Goal: Transaction & Acquisition: Purchase product/service

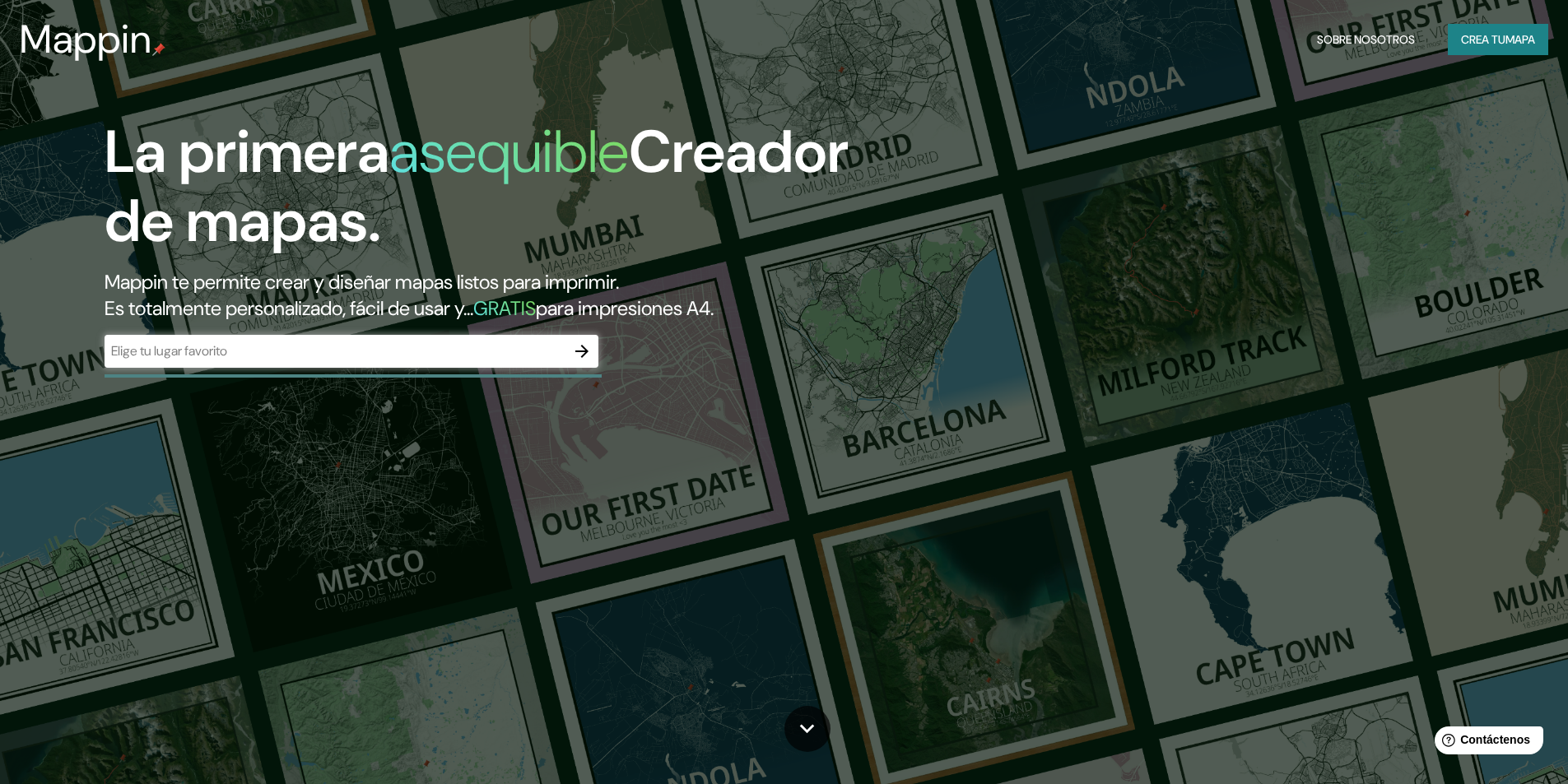
click at [338, 363] on div "​" at bounding box center [351, 351] width 493 height 33
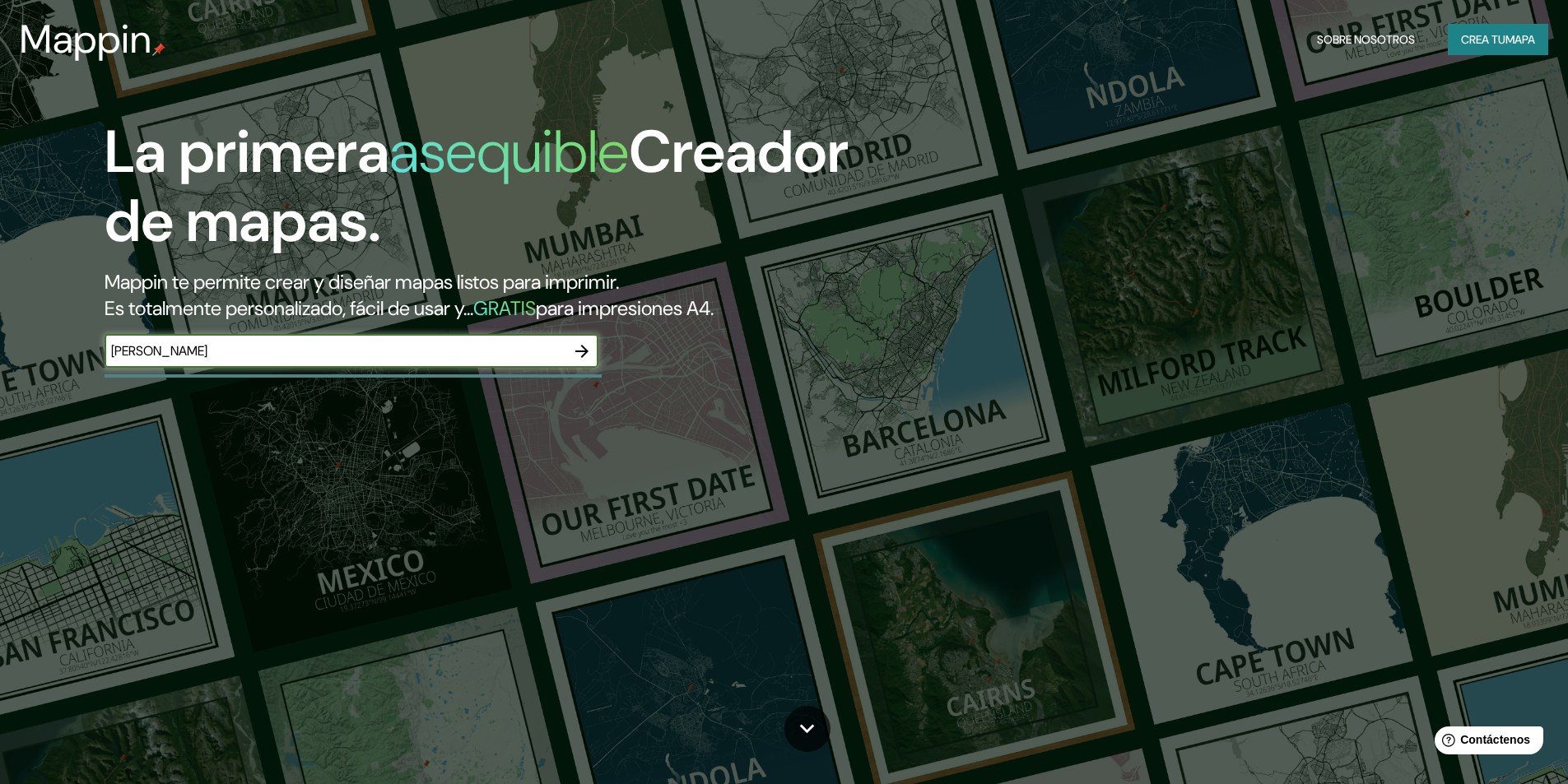
type input "[PERSON_NAME]"
click at [585, 350] on icon "button" at bounding box center [581, 351] width 13 height 13
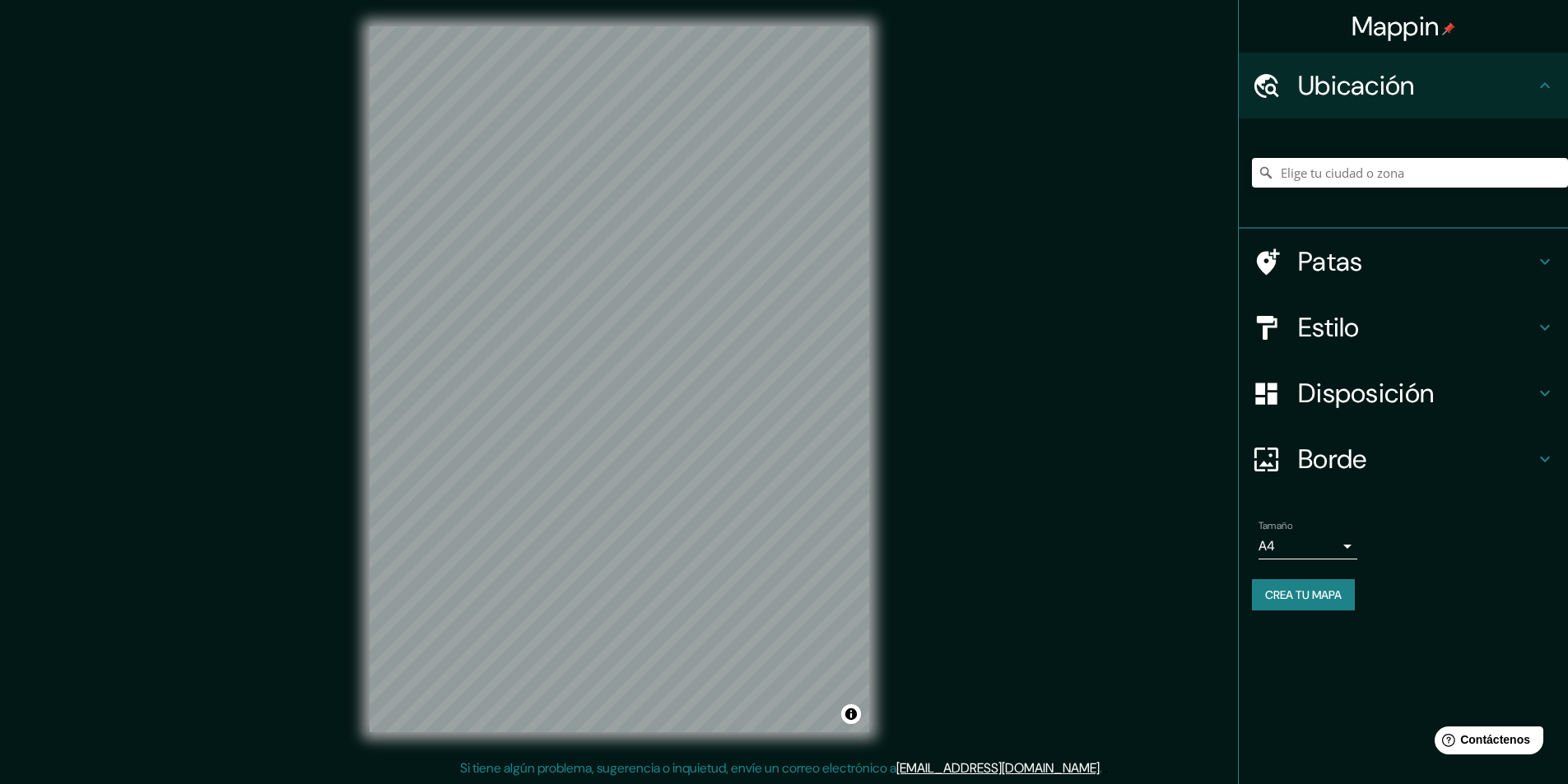
click at [1360, 325] on font "Estilo" at bounding box center [1329, 327] width 62 height 34
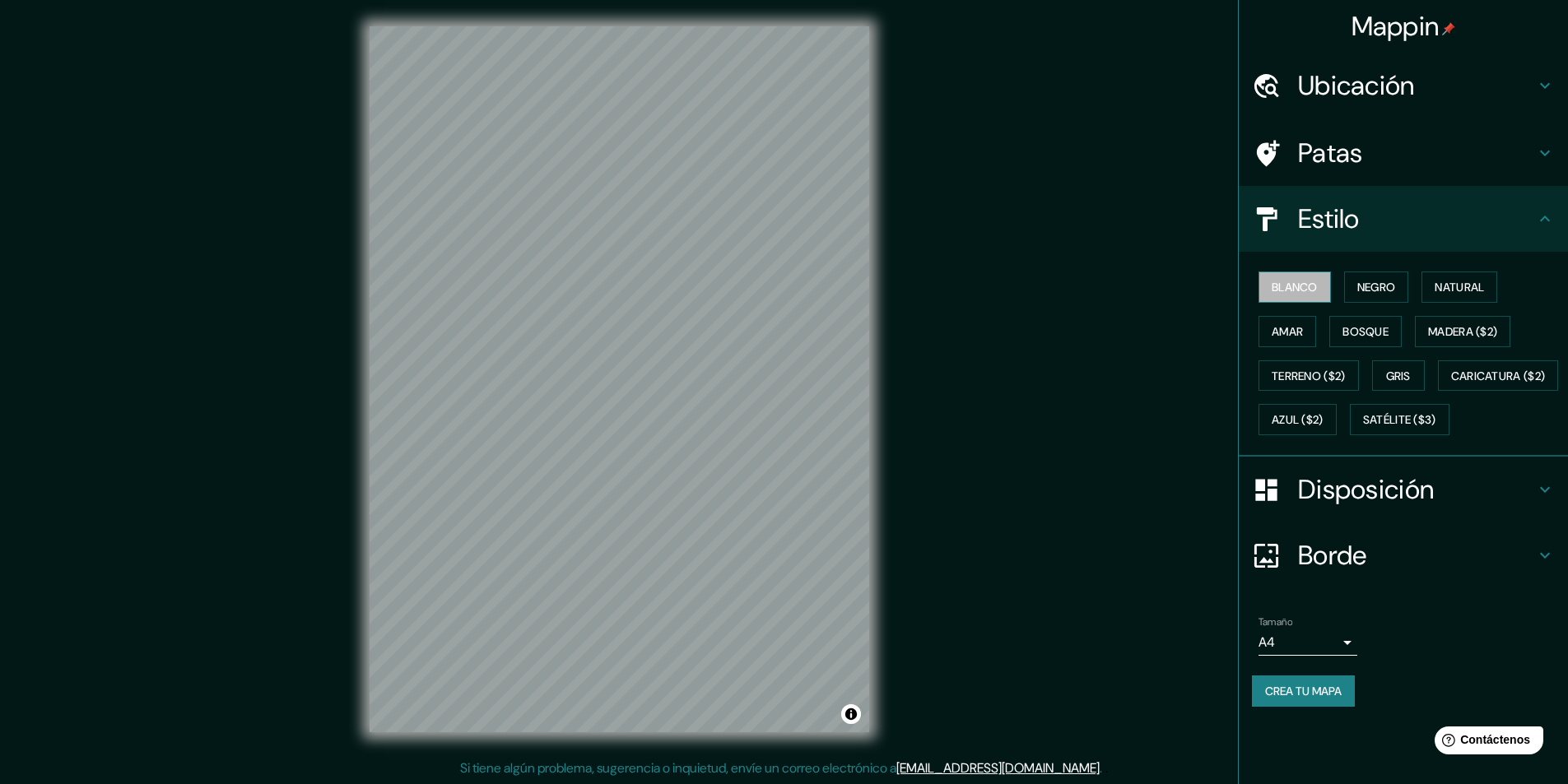
click at [1279, 282] on font "Blanco" at bounding box center [1294, 287] width 46 height 15
click at [1390, 86] on font "Ubicación" at bounding box center [1356, 85] width 117 height 34
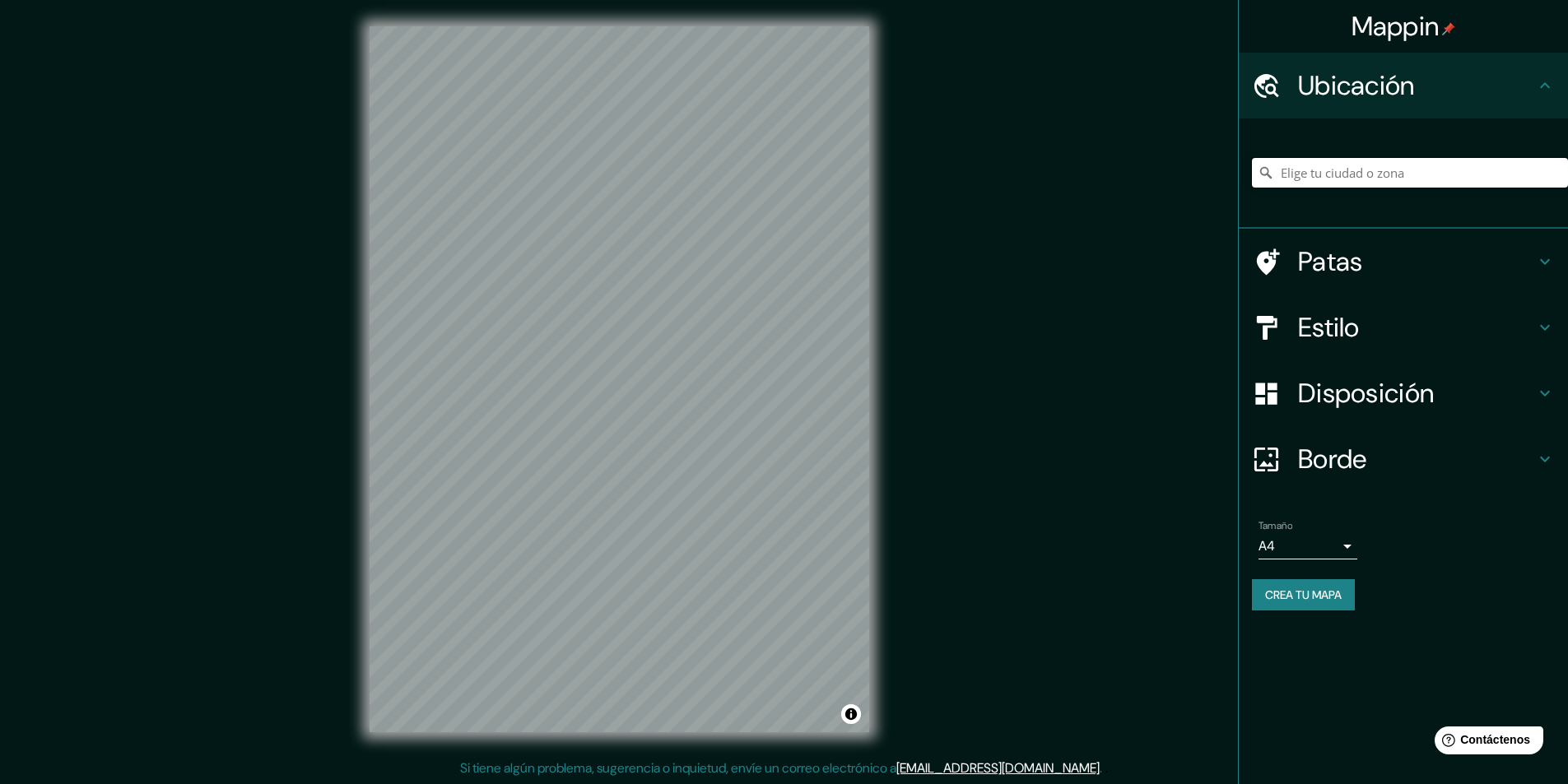
click at [1356, 172] on input "Elige tu ciudad o zona" at bounding box center [1409, 172] width 316 height 30
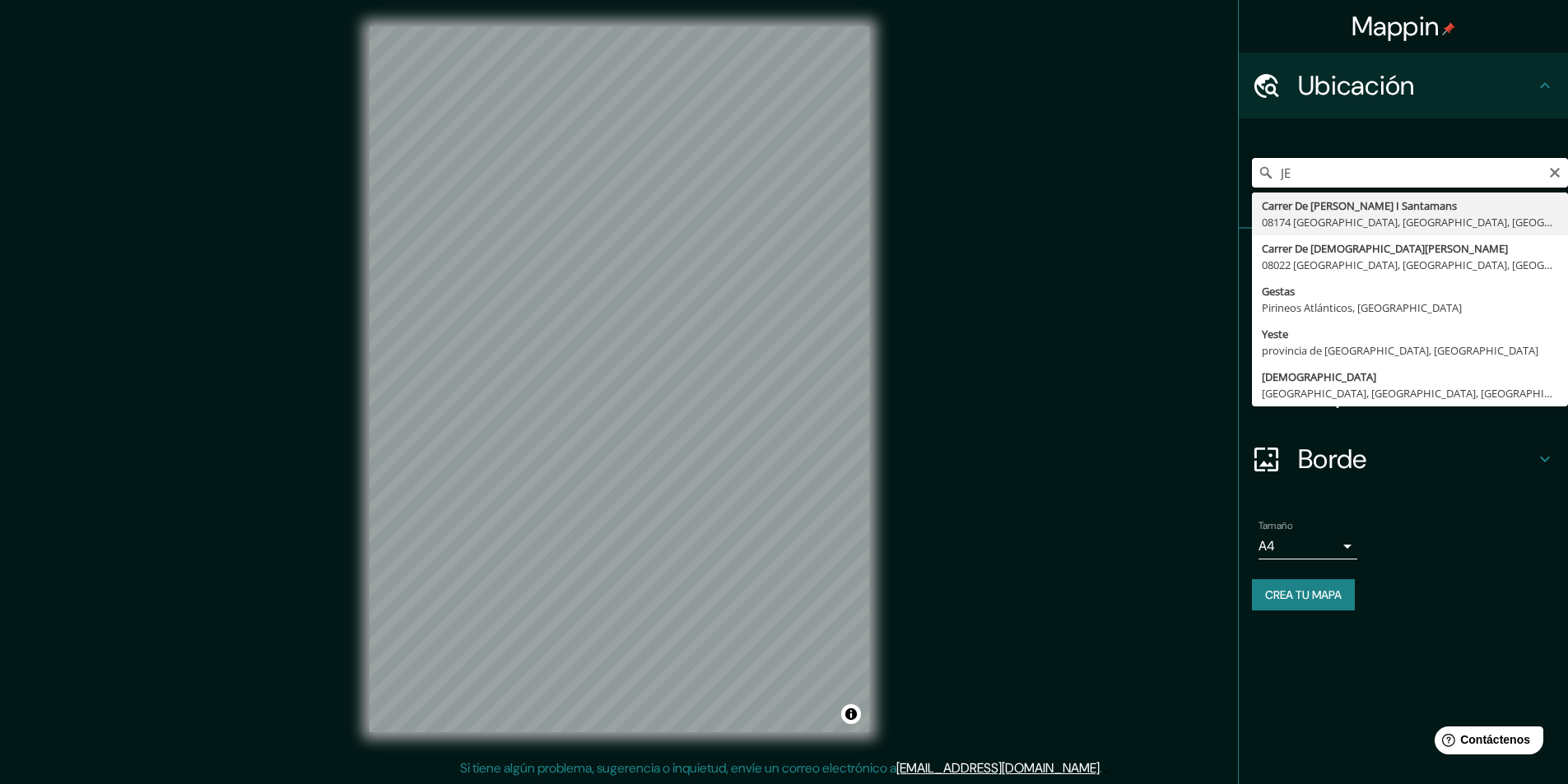
type input "J"
type input "R"
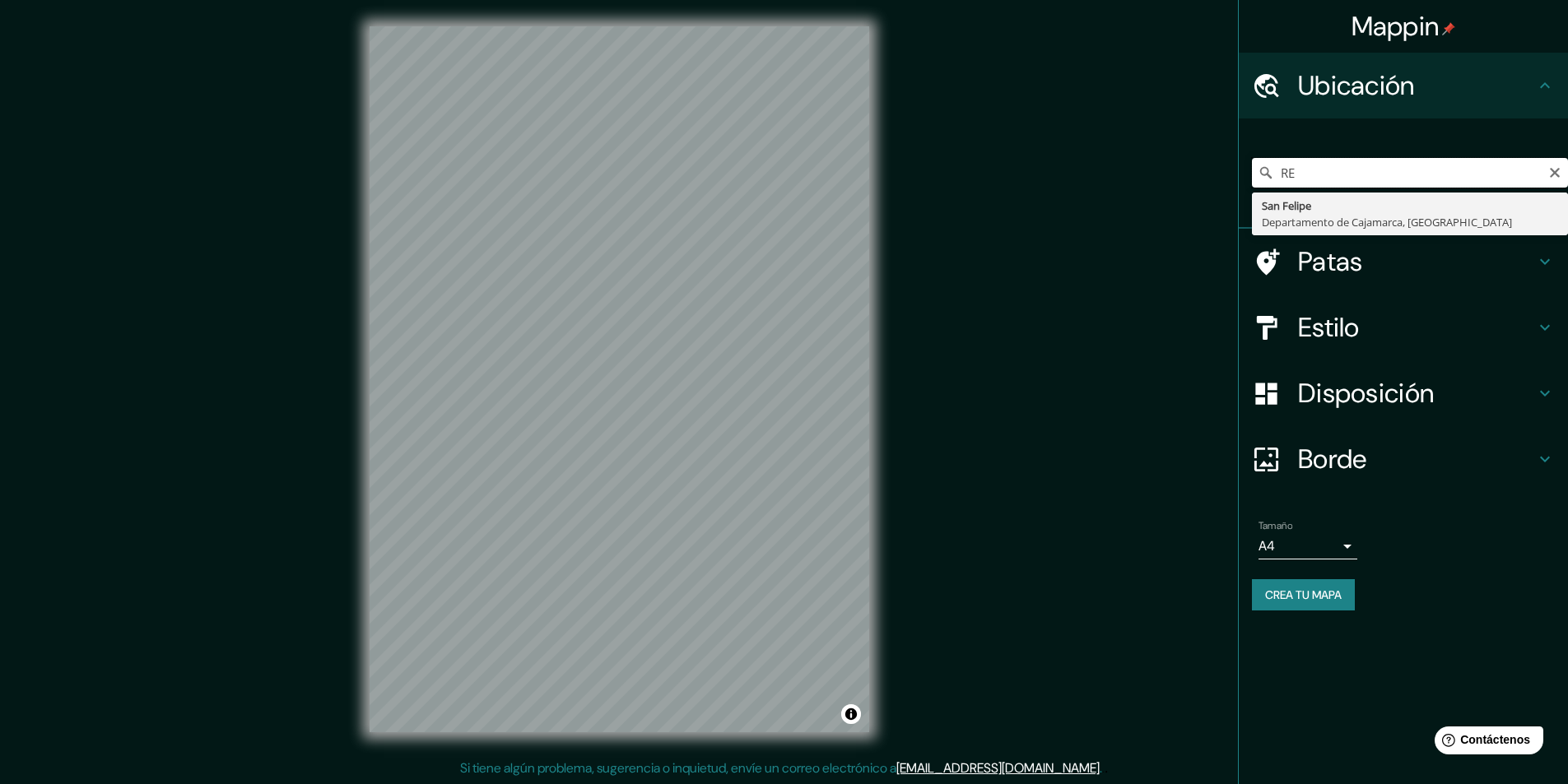
type input "R"
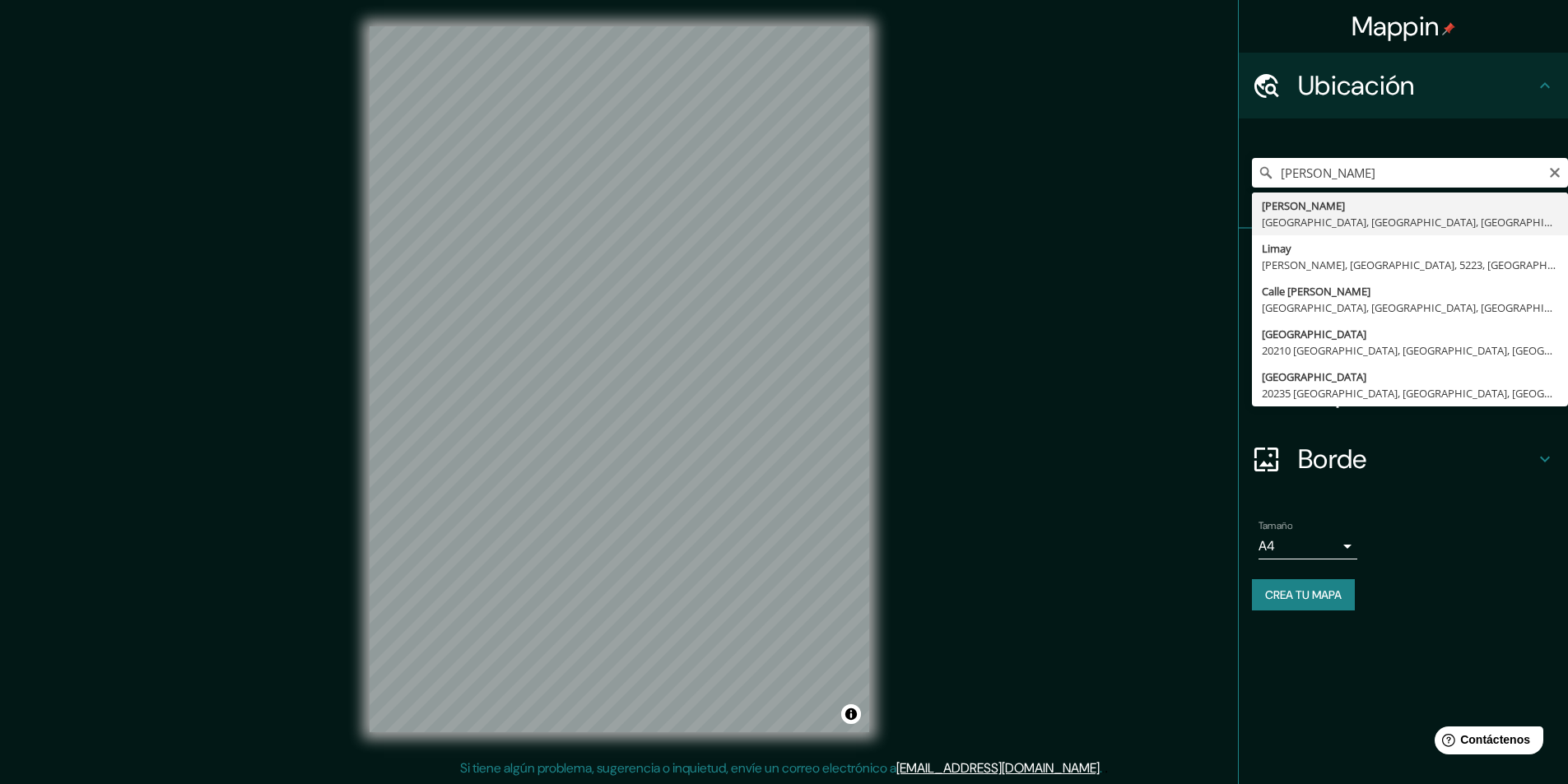
type input "[PERSON_NAME], [GEOGRAPHIC_DATA], [GEOGRAPHIC_DATA], [GEOGRAPHIC_DATA]"
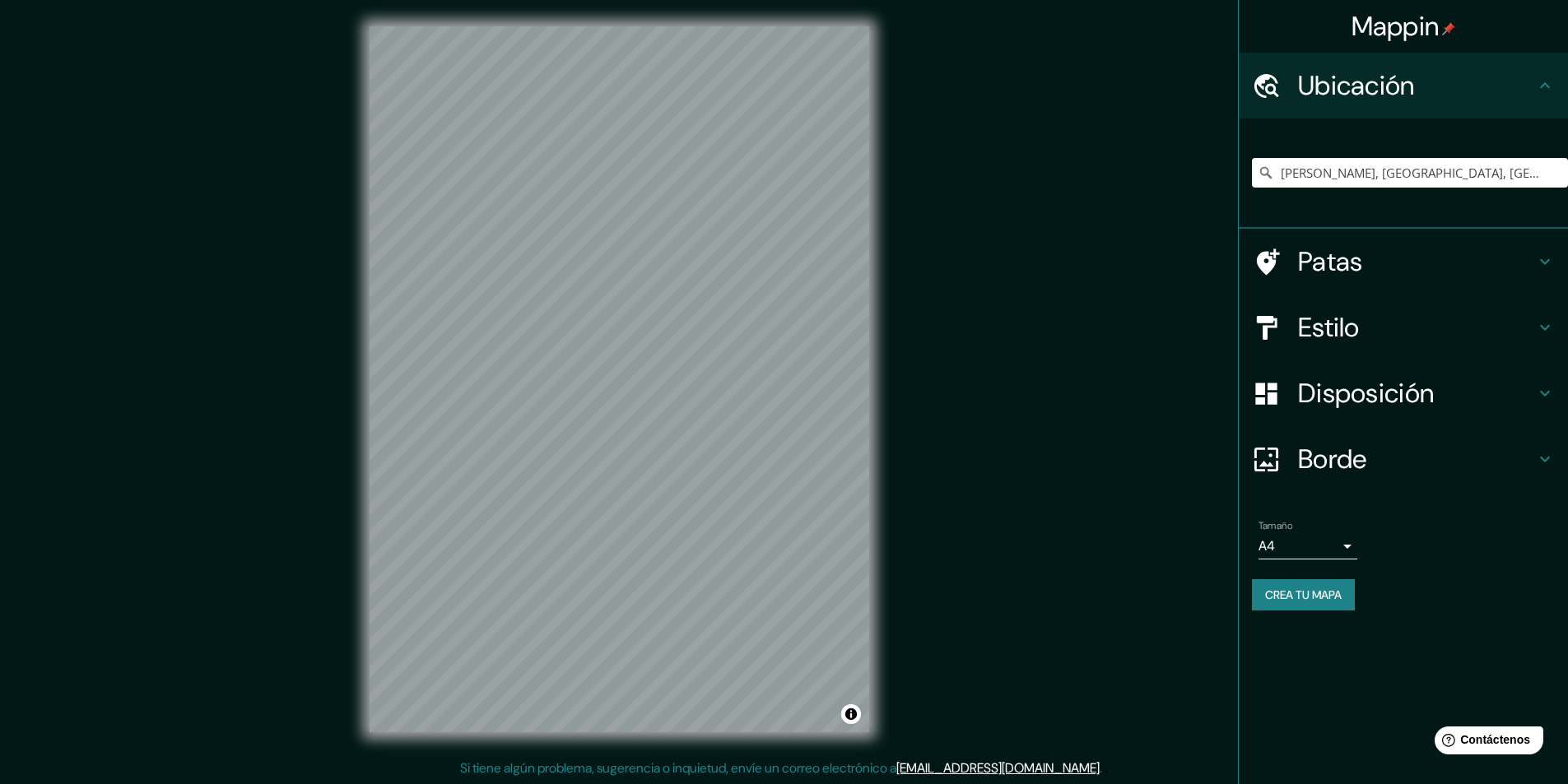
click at [1433, 334] on h4 "Estilo" at bounding box center [1416, 327] width 237 height 33
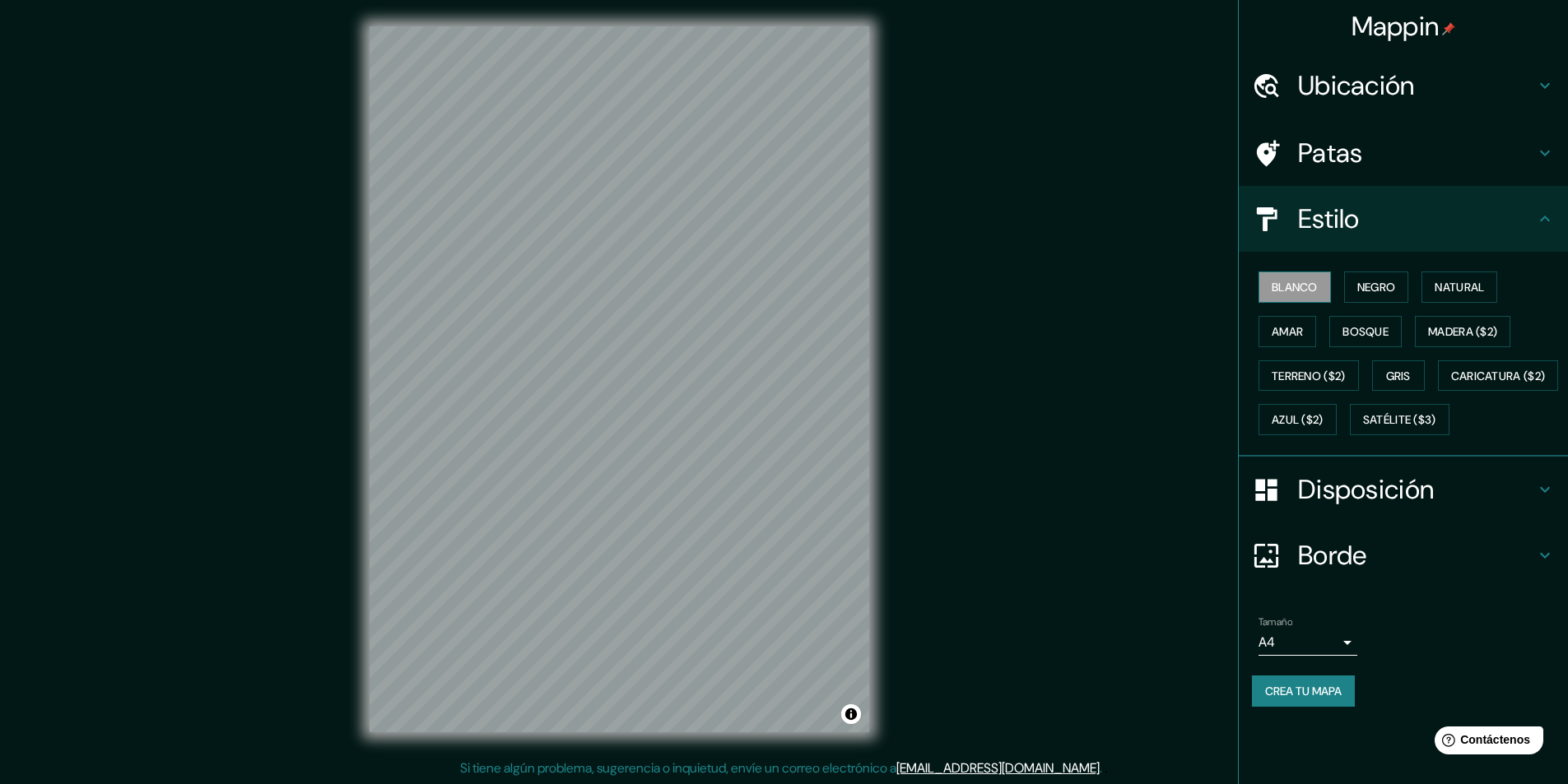
click at [1314, 293] on font "Blanco" at bounding box center [1294, 287] width 46 height 15
click at [1312, 698] on font "Crea tu mapa" at bounding box center [1303, 690] width 77 height 15
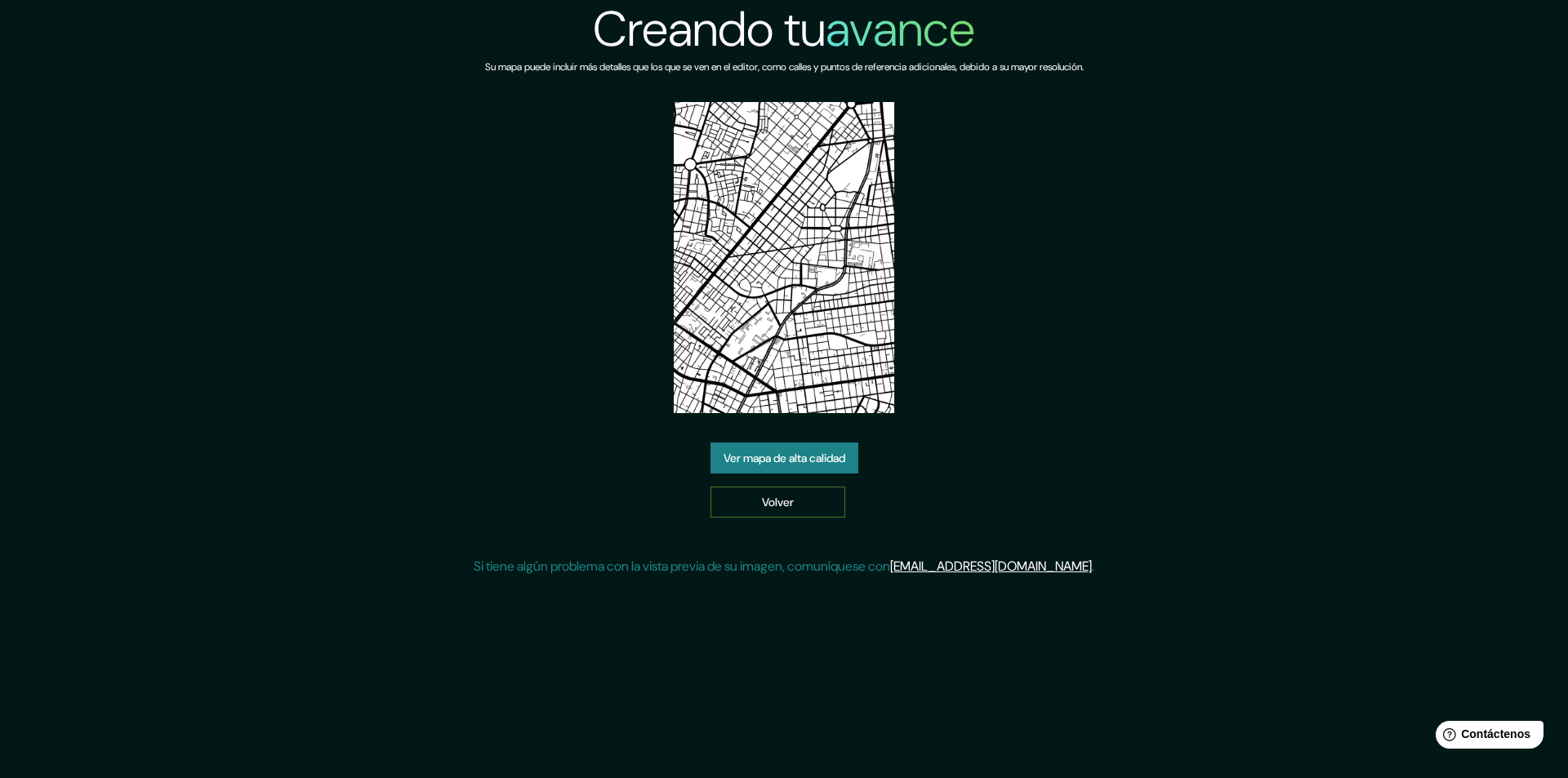
click at [781, 511] on font "Volver" at bounding box center [778, 502] width 32 height 22
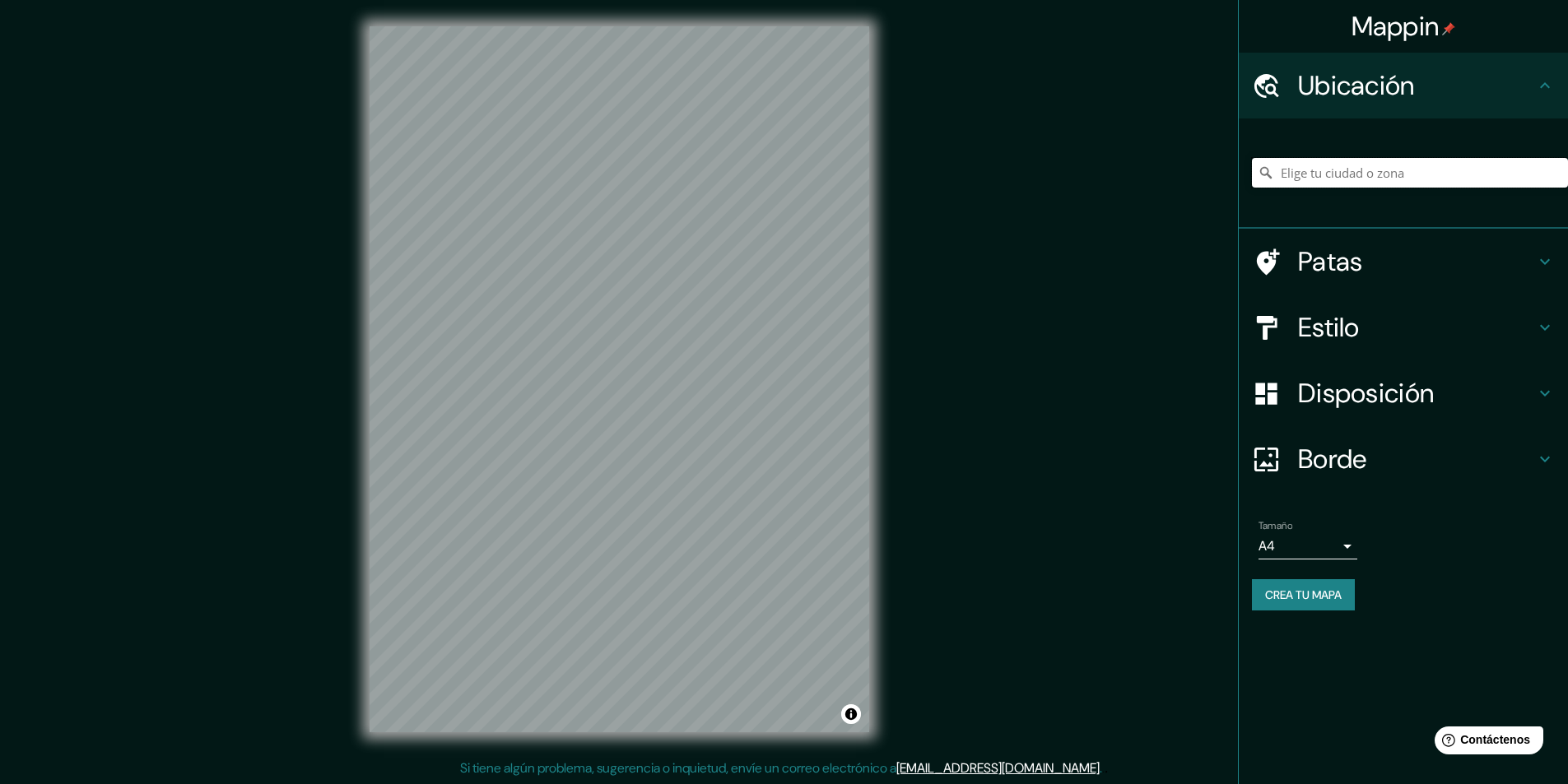
click at [1339, 182] on input "Elige tu ciudad o zona" at bounding box center [1409, 172] width 316 height 30
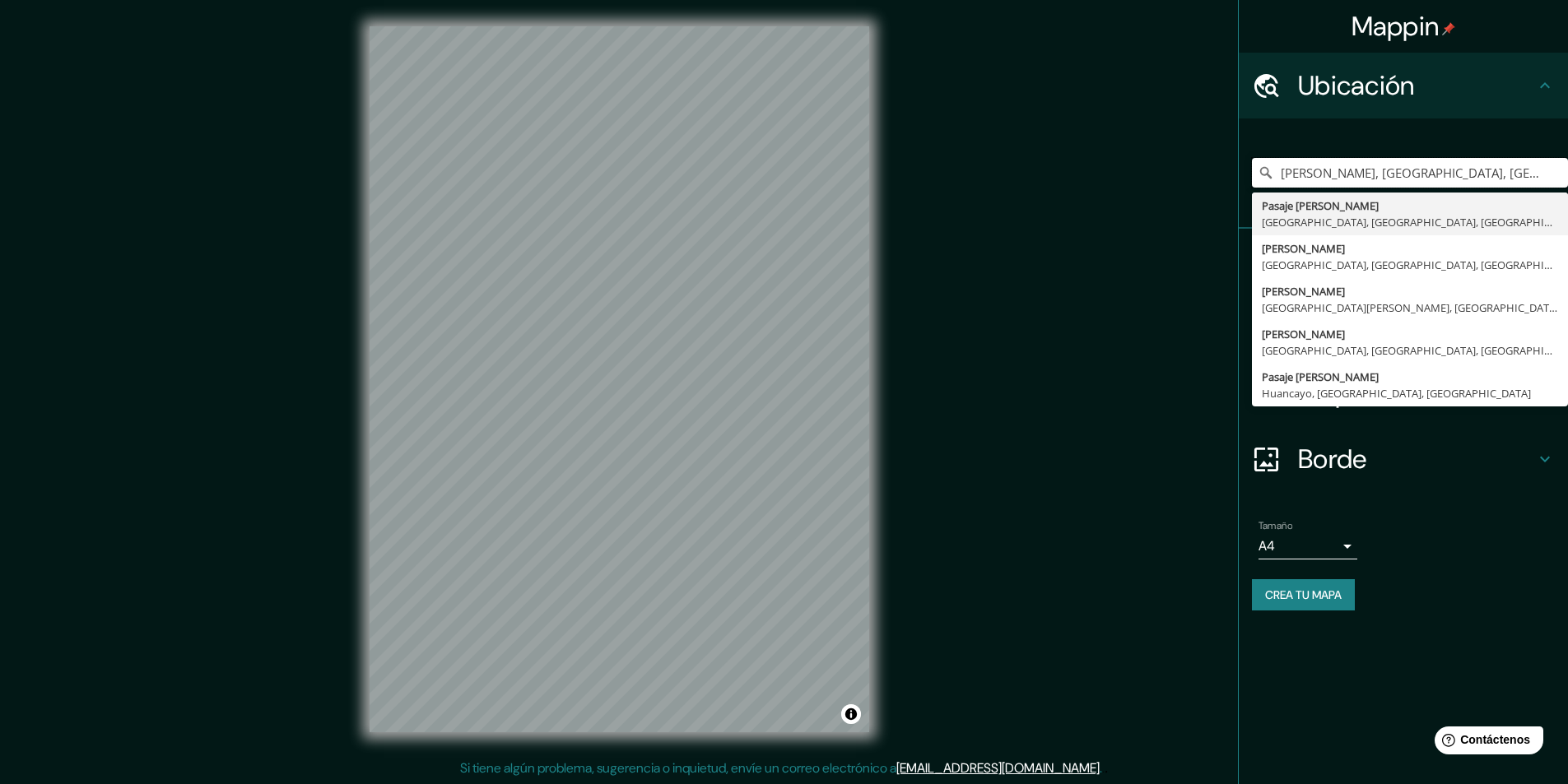
type input "[PERSON_NAME], [GEOGRAPHIC_DATA], [GEOGRAPHIC_DATA], [GEOGRAPHIC_DATA]"
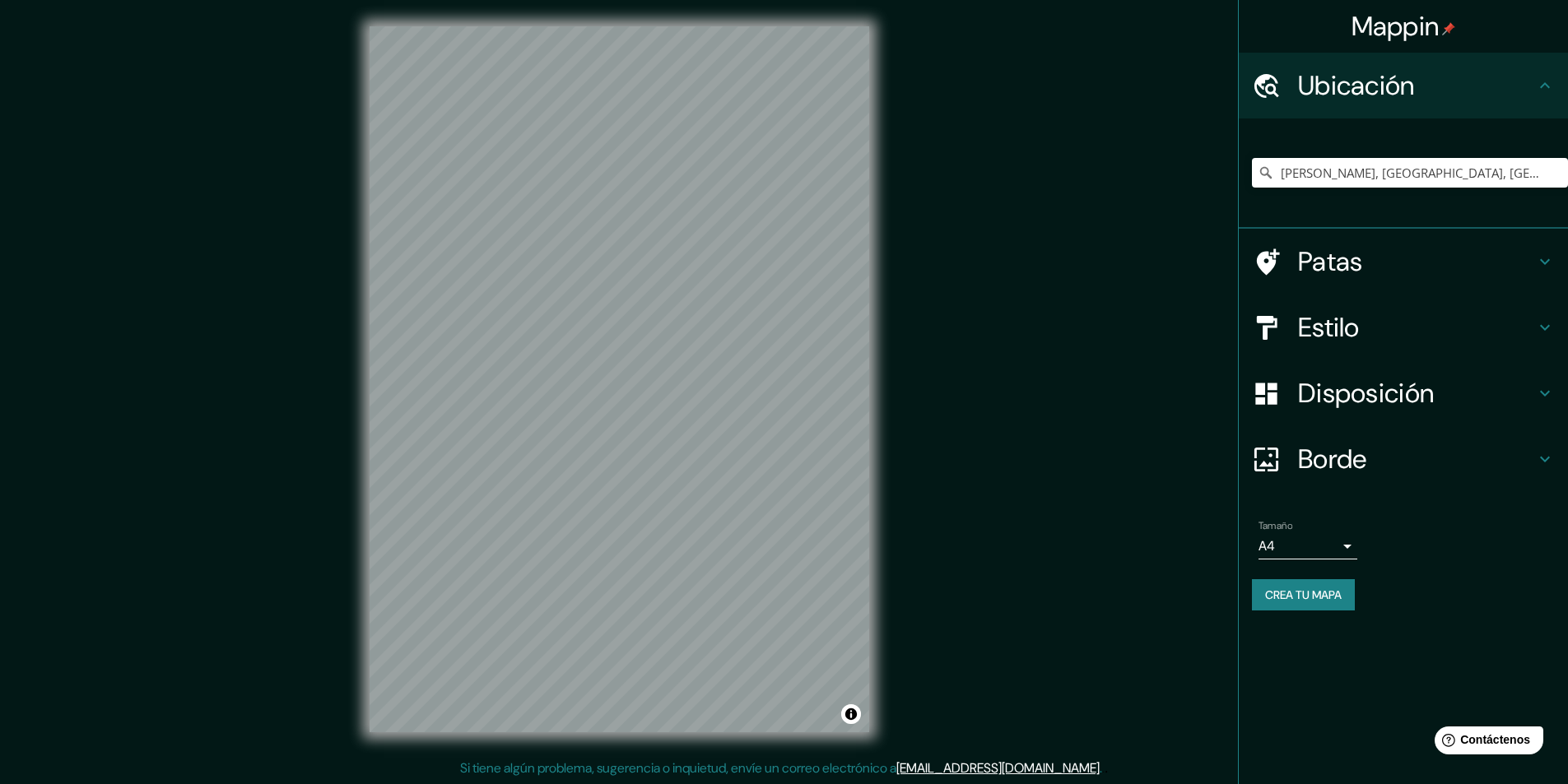
click at [1480, 327] on h4 "Estilo" at bounding box center [1416, 327] width 237 height 33
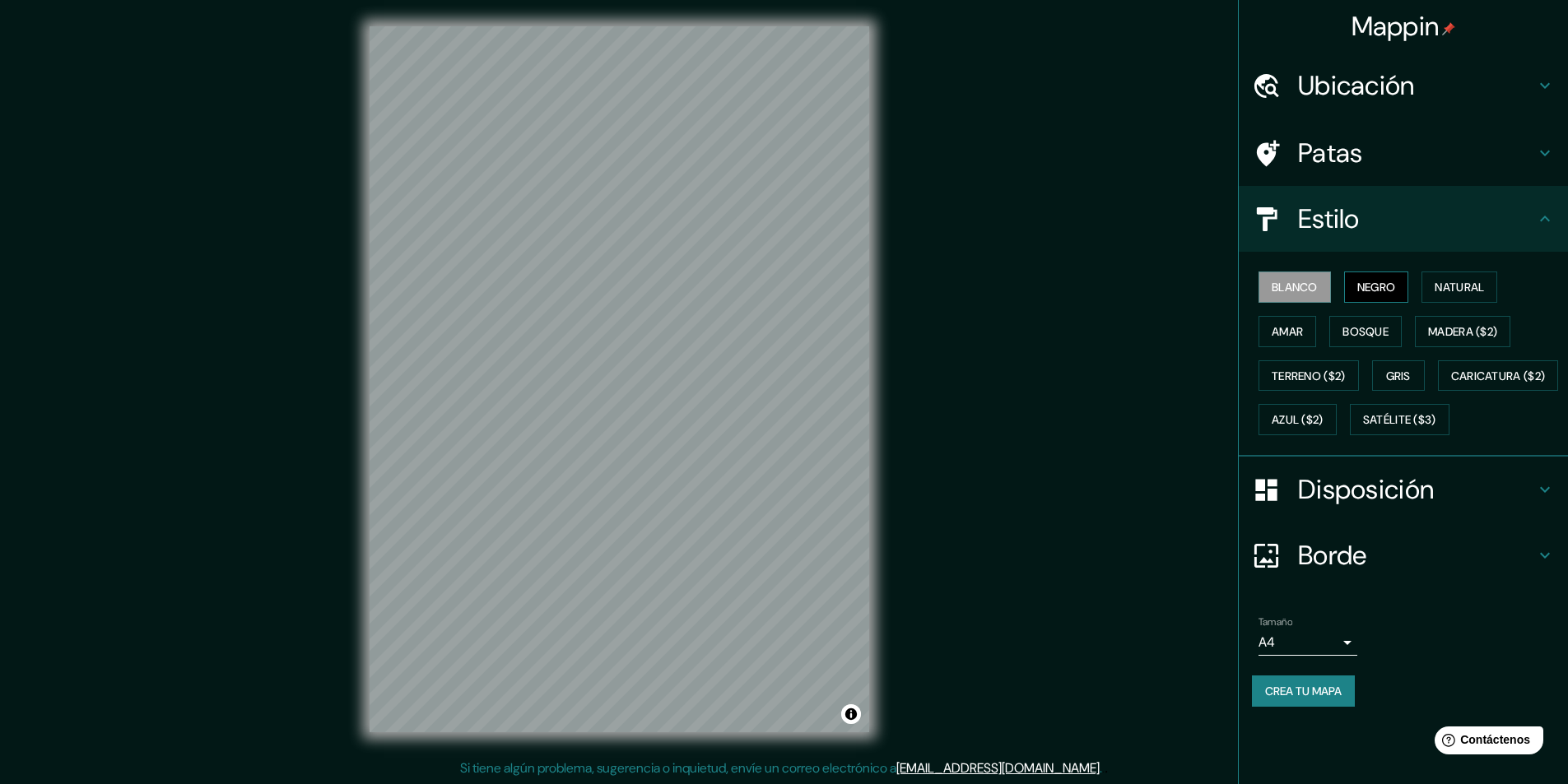
click at [1362, 294] on font "Negro" at bounding box center [1376, 287] width 38 height 15
click at [1343, 687] on body "Mappin Ubicación Jesús María, Lima, Provincia de Lima, Perú Pasaje Jesús María …" at bounding box center [784, 392] width 1568 height 784
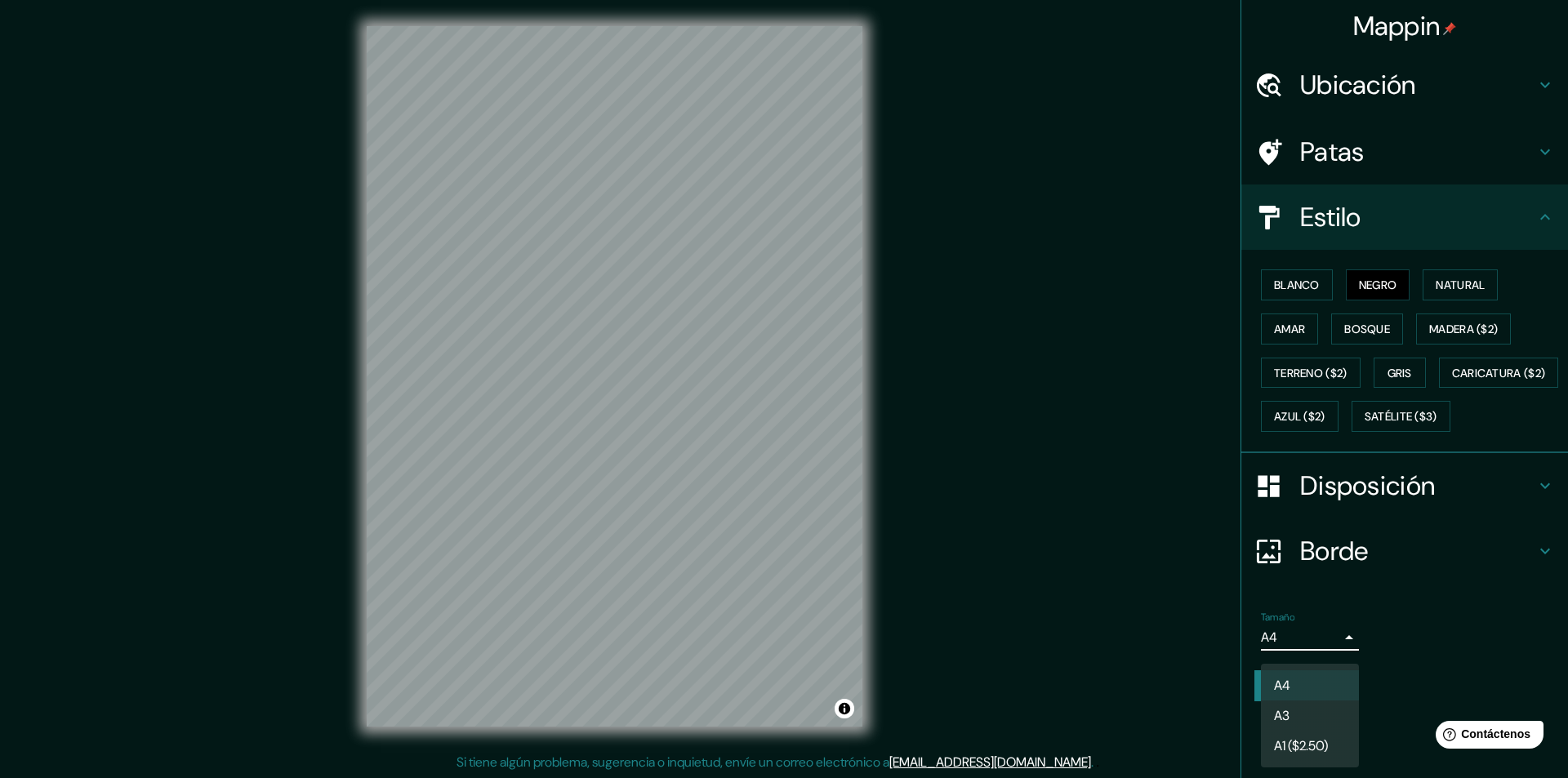
click at [1315, 717] on li "A3" at bounding box center [1310, 715] width 98 height 30
type input "a4"
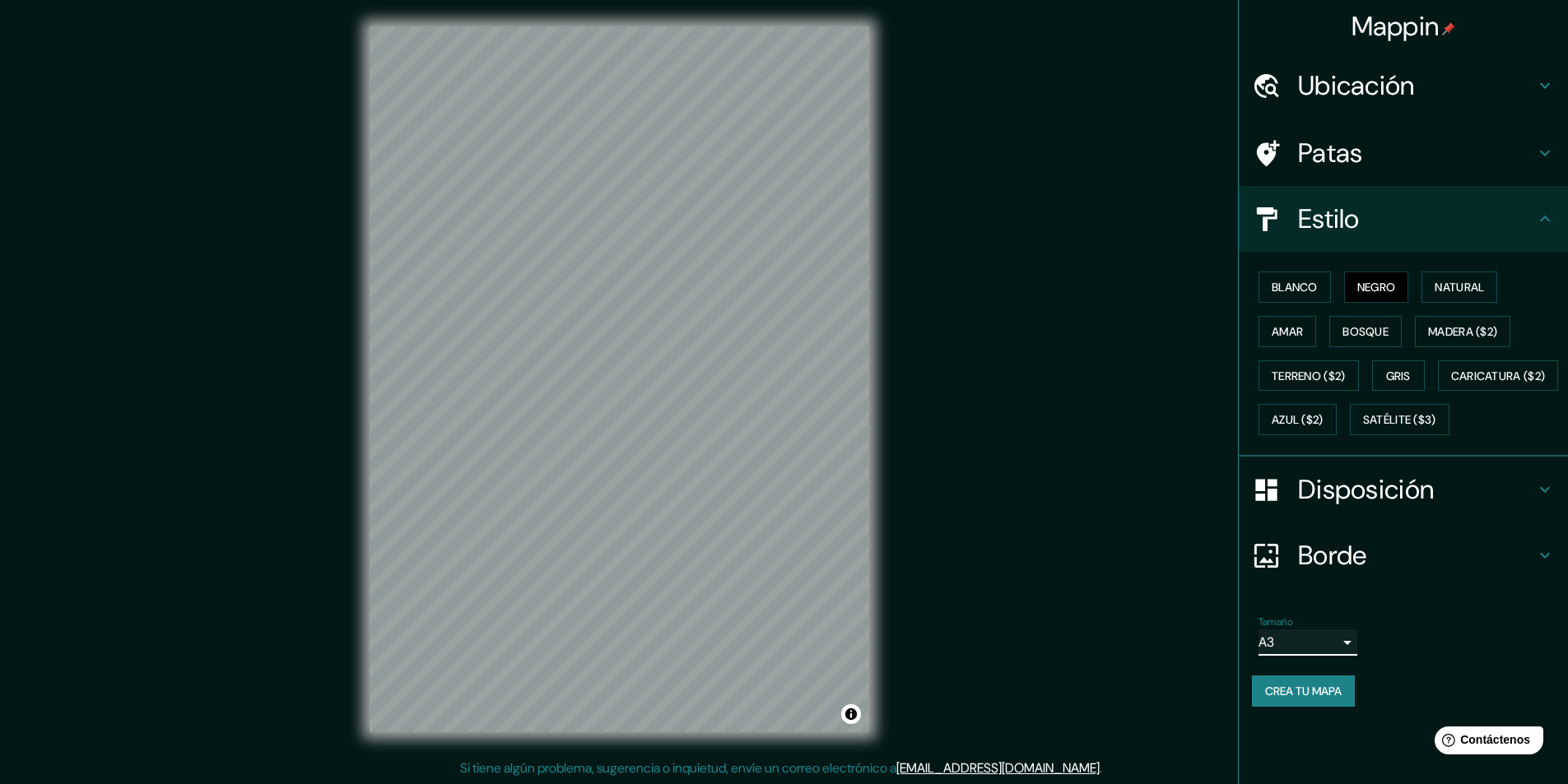
scroll to position [1, 0]
click at [1138, 498] on div "Mappin Ubicación Jesús María, Lima, Provincia de Lima, Perú Pasaje Jesús María …" at bounding box center [784, 391] width 1568 height 785
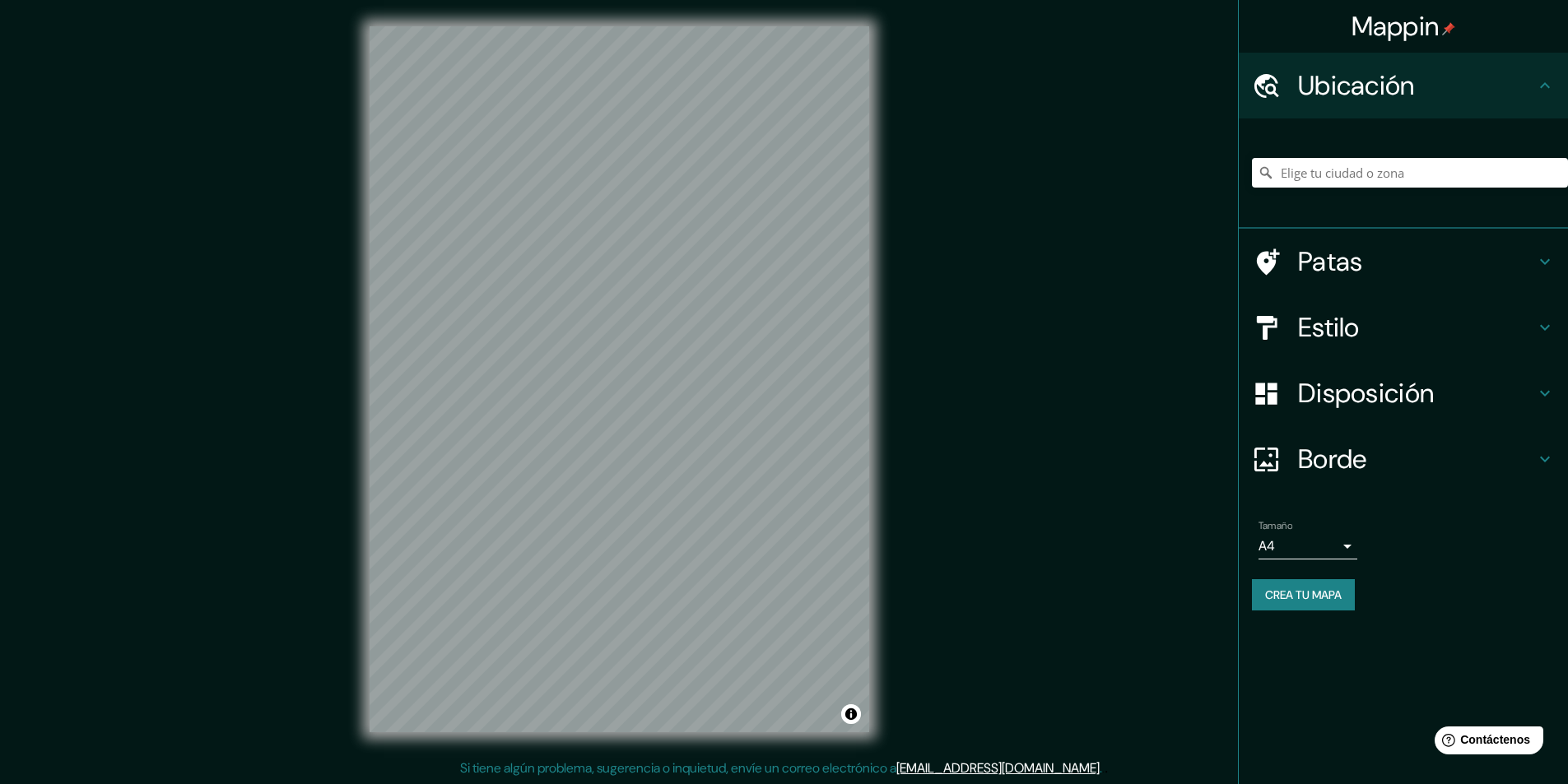
click at [1405, 462] on h4 "Borde" at bounding box center [1416, 459] width 237 height 33
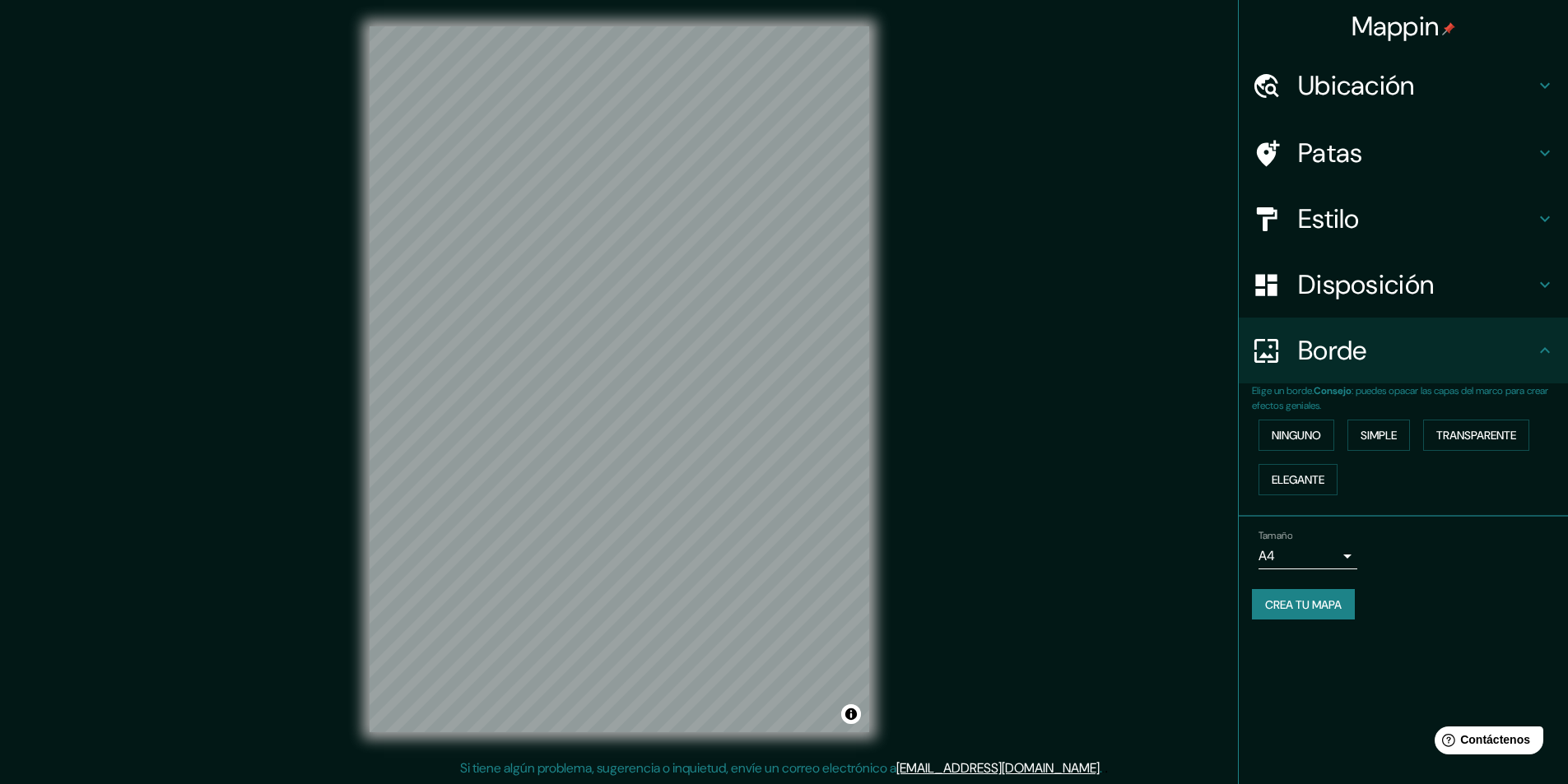
click at [1324, 558] on body "Mappin Ubicación Patas Estilo Disposición Borde Elige un borde. Consejo : puede…" at bounding box center [784, 392] width 1568 height 784
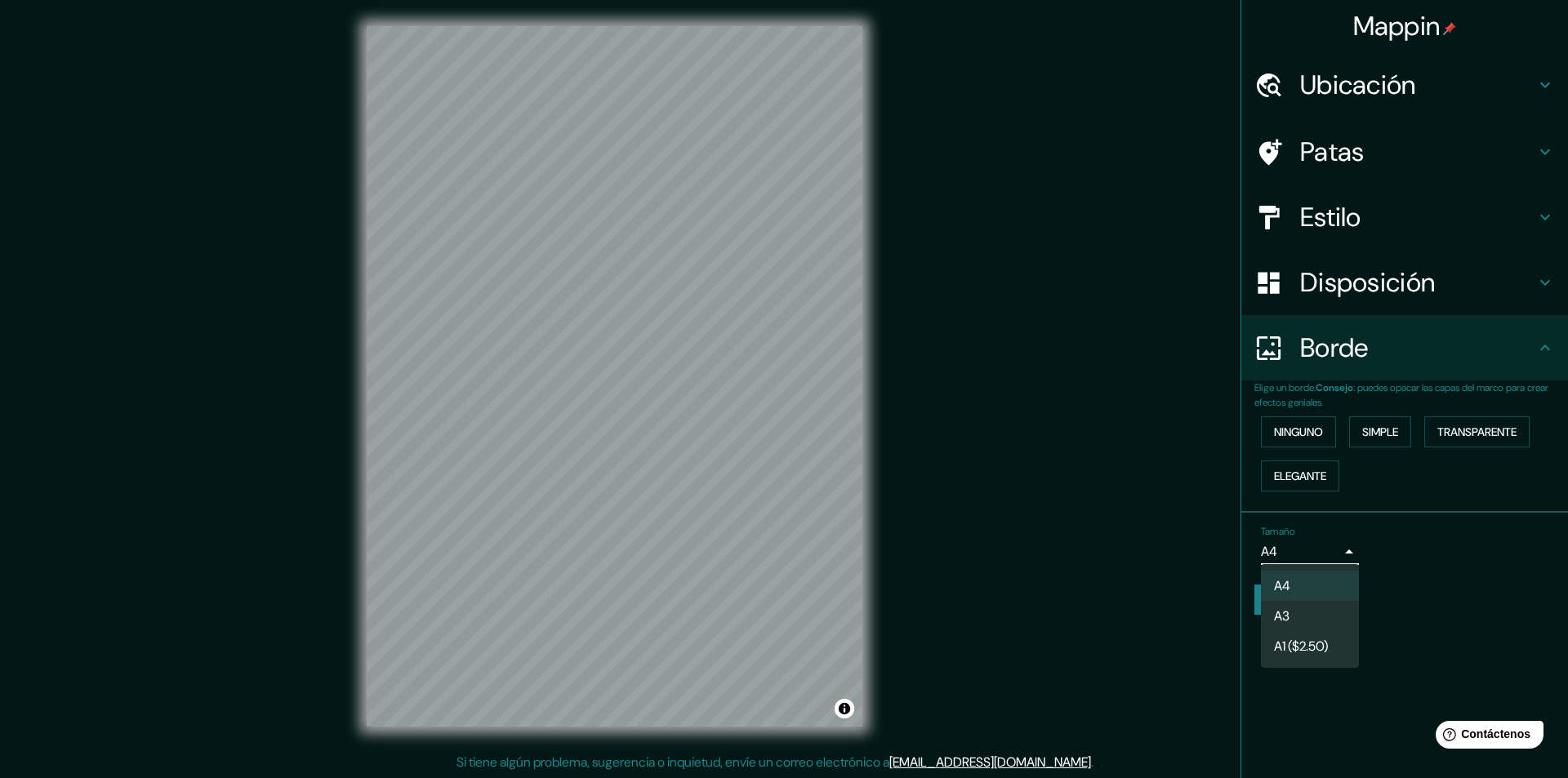
click at [1295, 622] on li "A3" at bounding box center [1310, 616] width 98 height 30
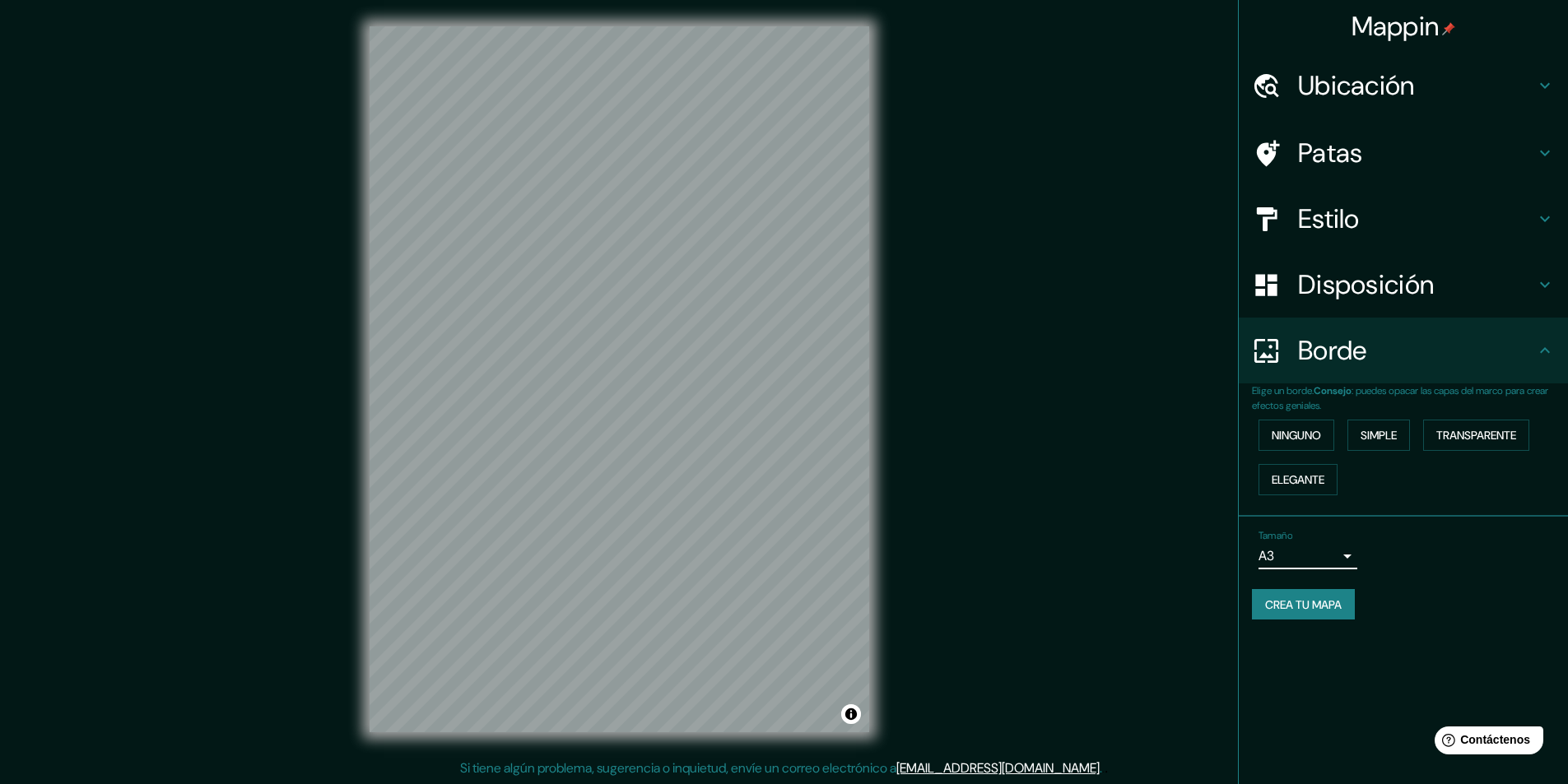
click at [1373, 68] on div "Ubicación" at bounding box center [1404, 85] width 329 height 66
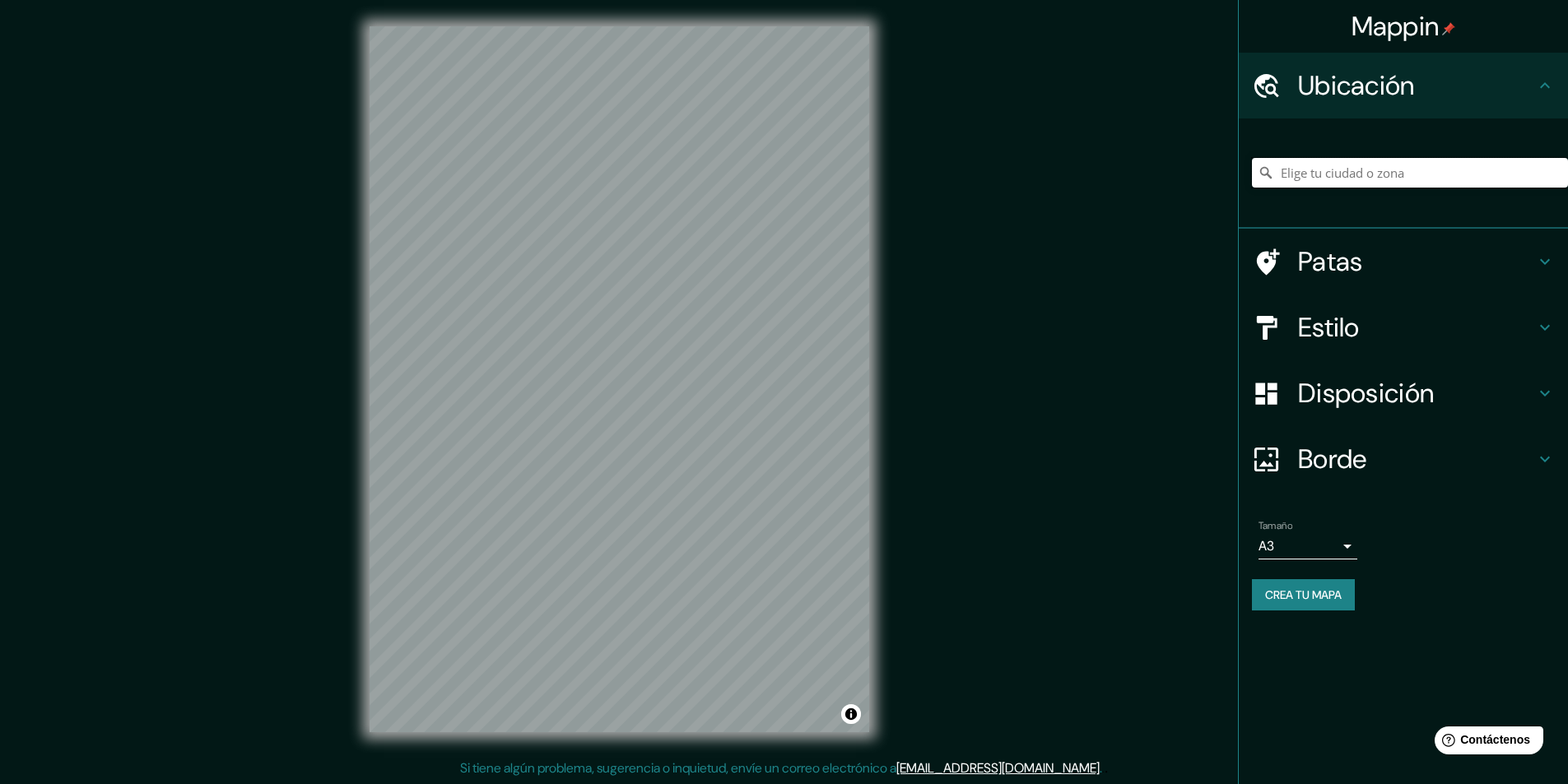
click at [1326, 175] on input "Elige tu ciudad o zona" at bounding box center [1409, 172] width 316 height 30
click at [1391, 309] on div "Estilo" at bounding box center [1404, 327] width 329 height 66
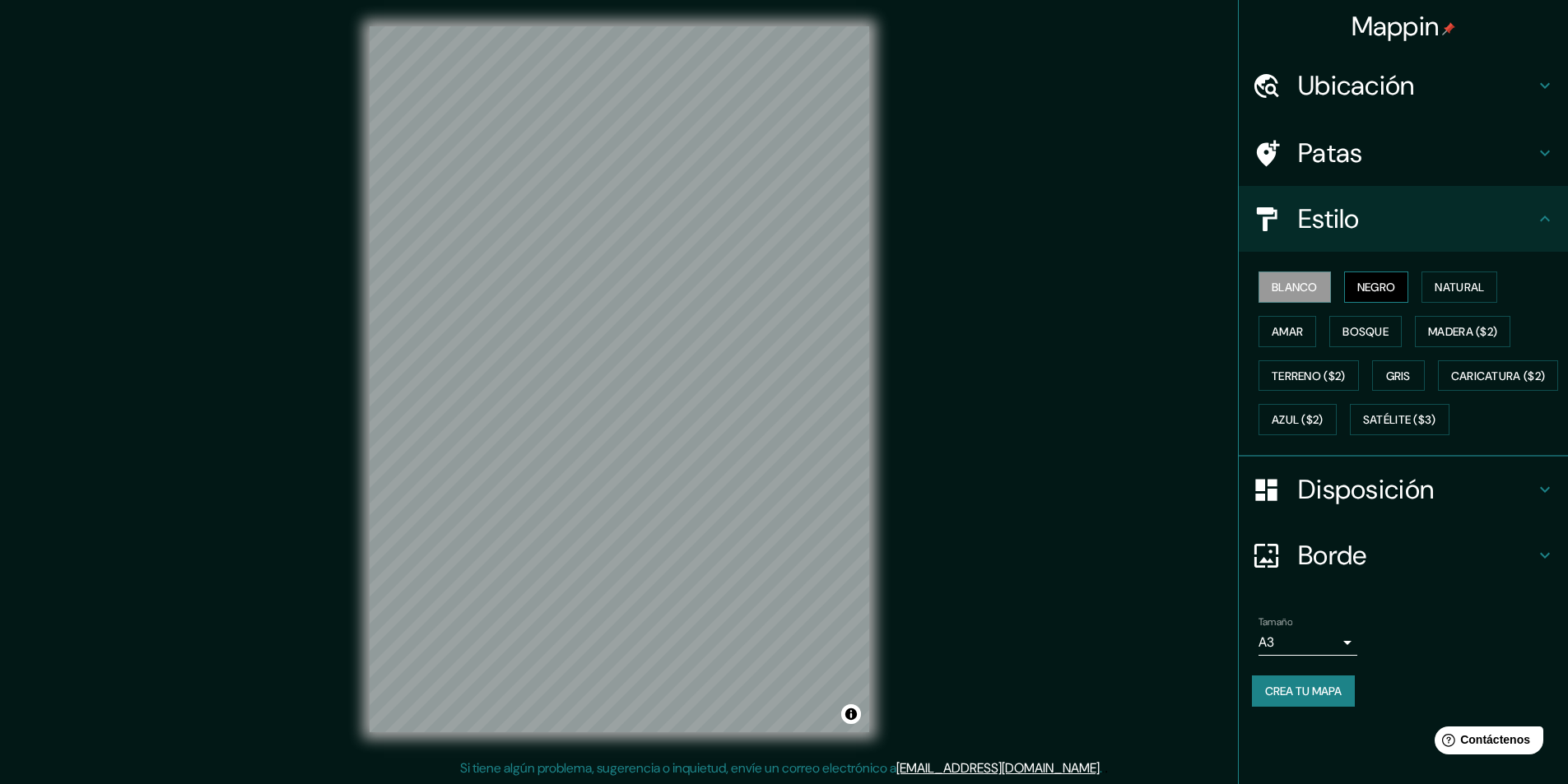
click at [1367, 301] on button "Negro" at bounding box center [1377, 288] width 65 height 32
click at [1325, 507] on font "Disposición" at bounding box center [1366, 490] width 136 height 34
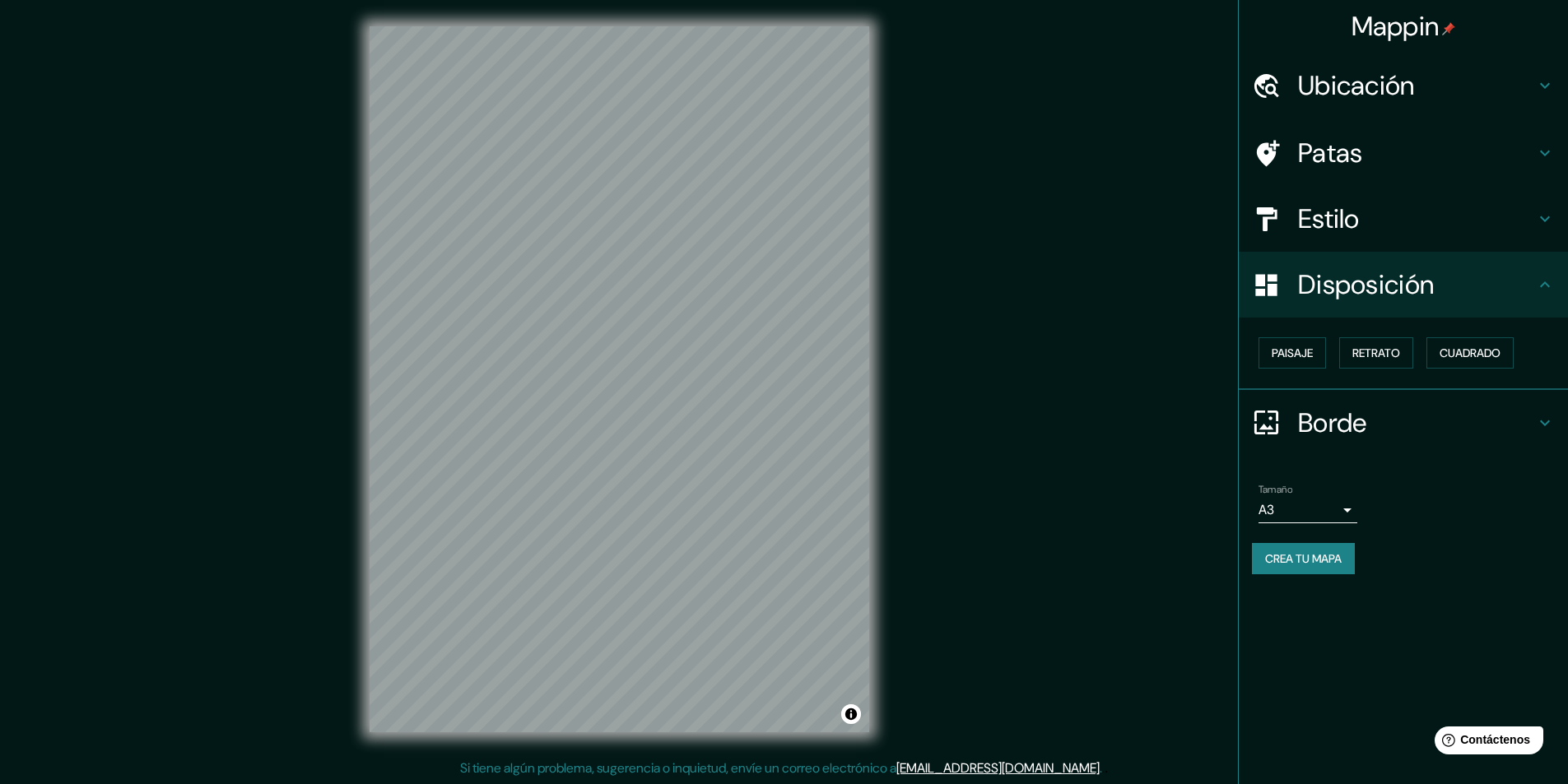
click at [1331, 87] on font "Ubicación" at bounding box center [1356, 85] width 117 height 34
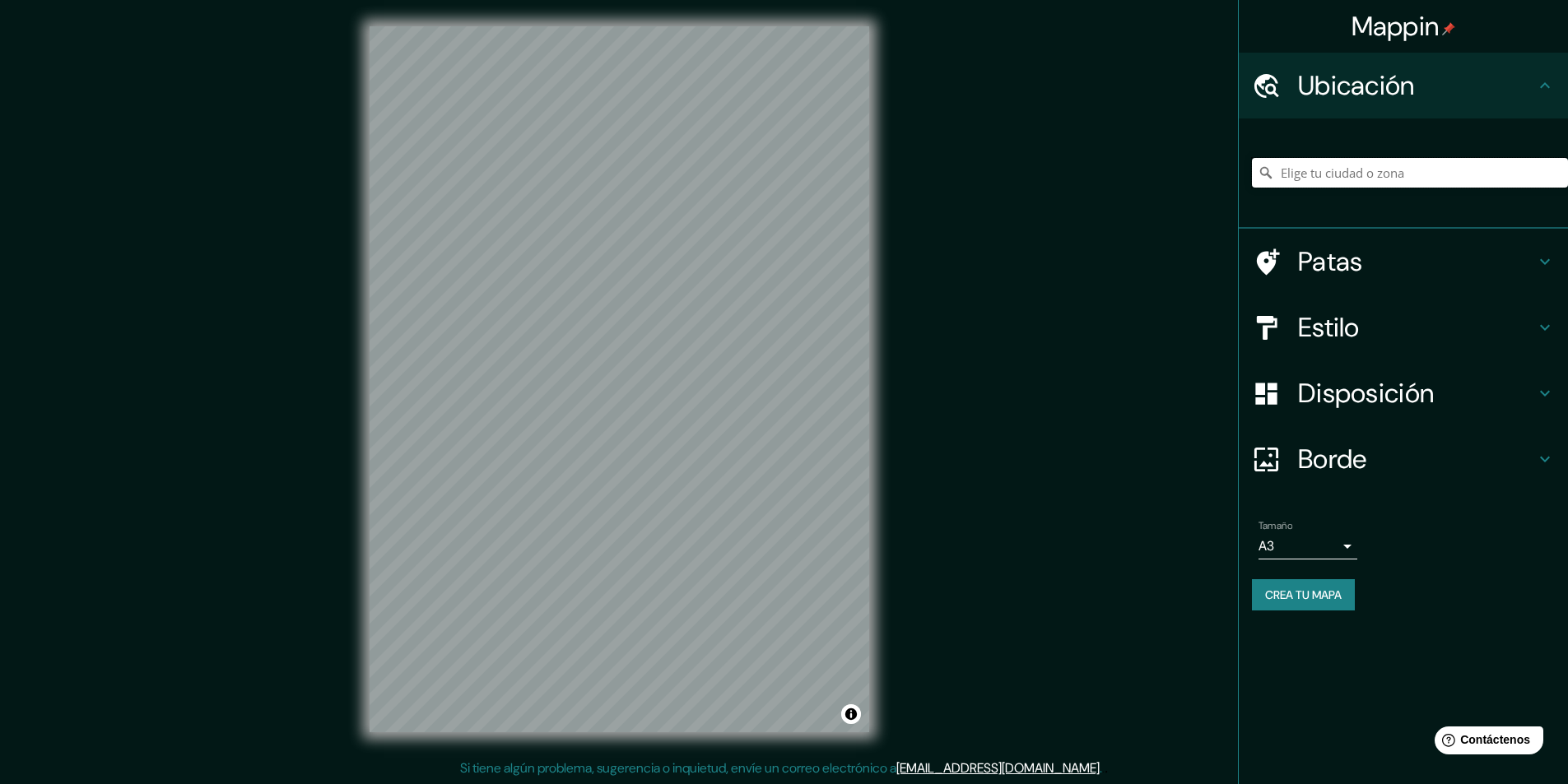
click at [1313, 185] on input "Elige tu ciudad o zona" at bounding box center [1409, 172] width 316 height 30
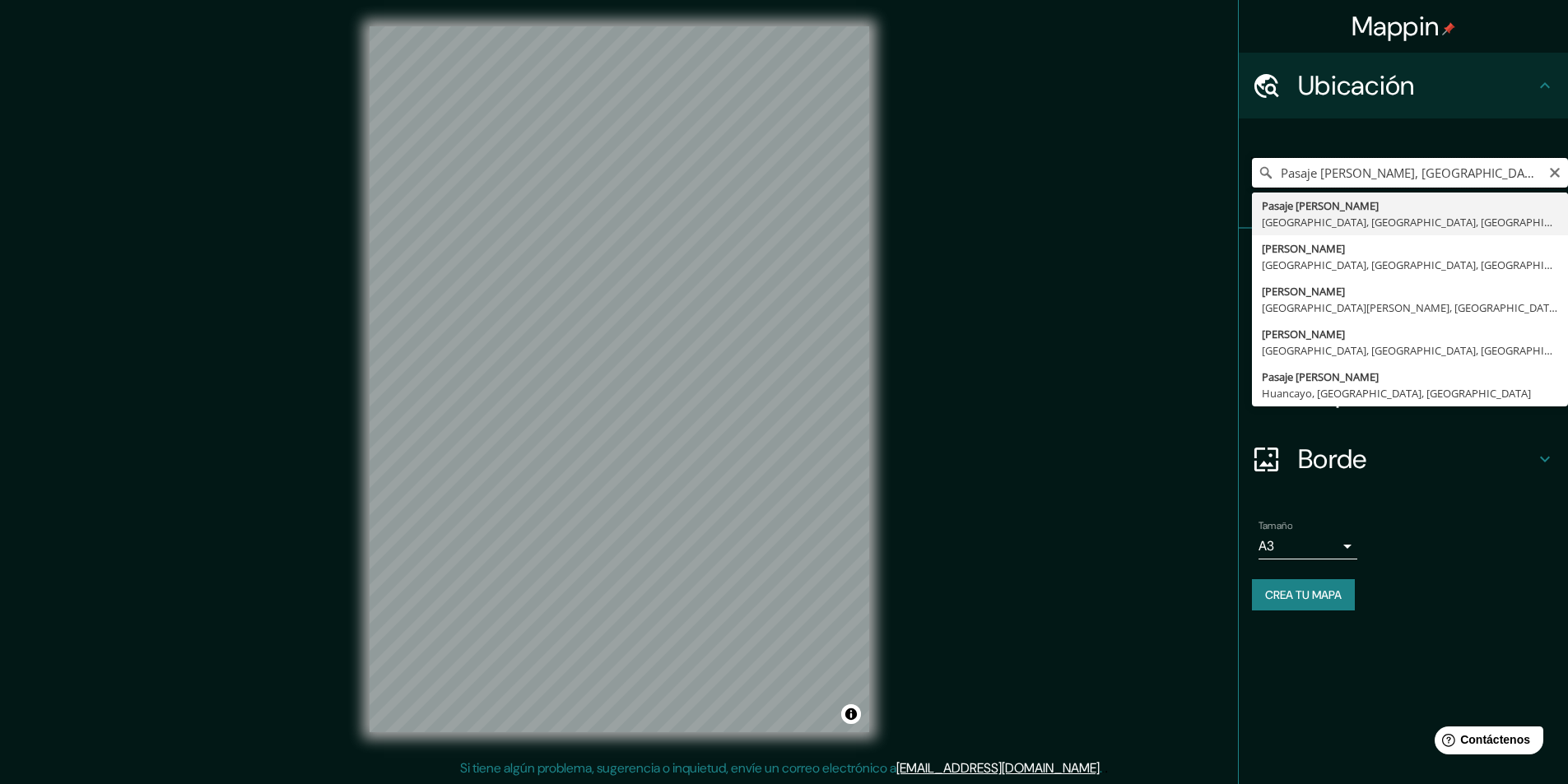
click at [1363, 168] on input "Pasaje Jesús María, Lima, Provincia de Lima, Perú" at bounding box center [1409, 172] width 316 height 30
drag, startPoint x: 1315, startPoint y: 172, endPoint x: 1250, endPoint y: 189, distance: 67.2
click at [1253, 189] on div "Pasaje Jesús María, Lima, Provincia de Lima, Perú Pasaje Jesús María Lima, Prov…" at bounding box center [1409, 173] width 316 height 83
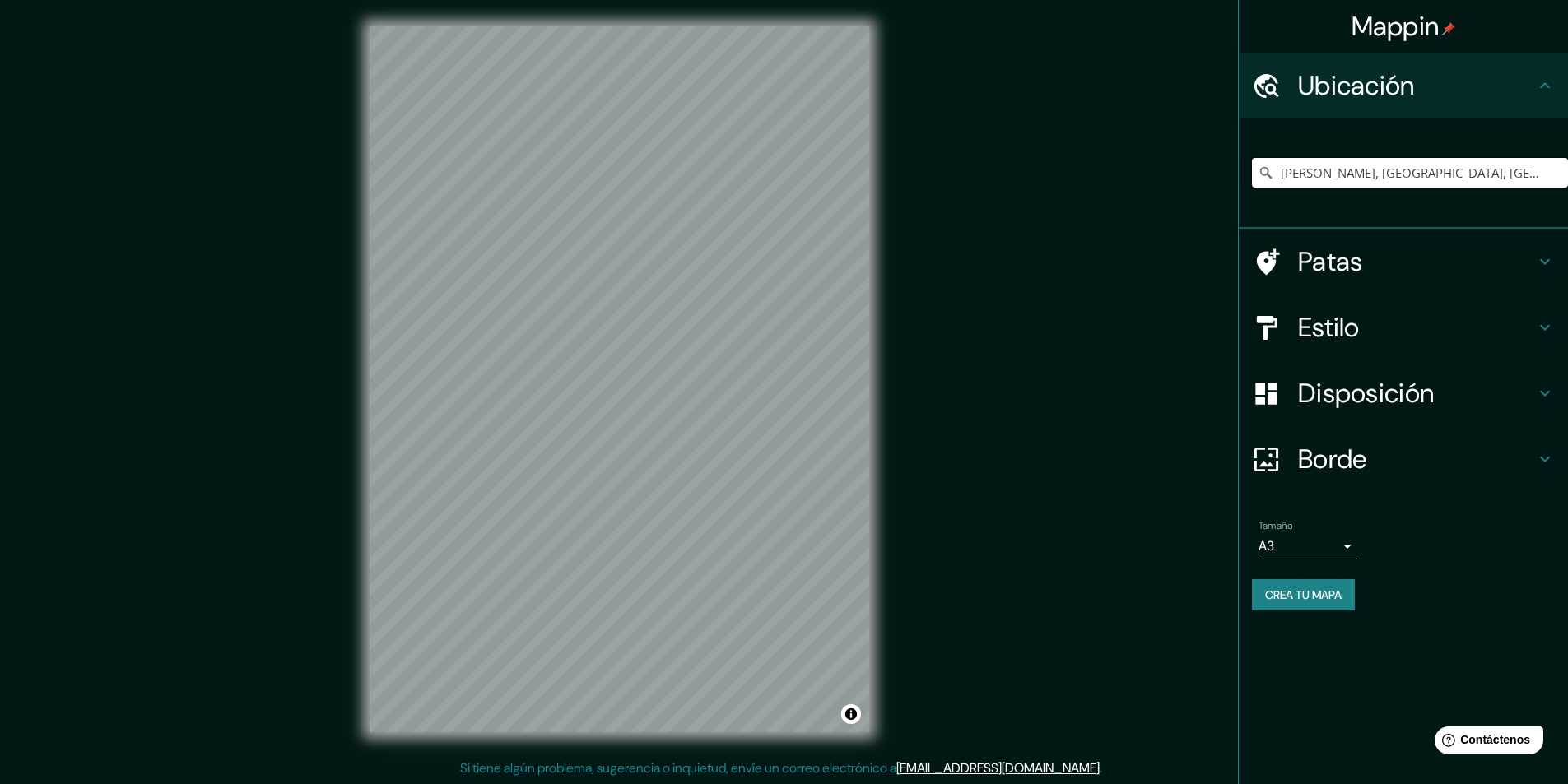
type input "[PERSON_NAME], [GEOGRAPHIC_DATA], [GEOGRAPHIC_DATA], [GEOGRAPHIC_DATA]"
click at [1342, 554] on body "Mappin Ubicación Jesús María, Lima, Provincia de Lima, Perú Jesús María Lima, P…" at bounding box center [784, 392] width 1568 height 784
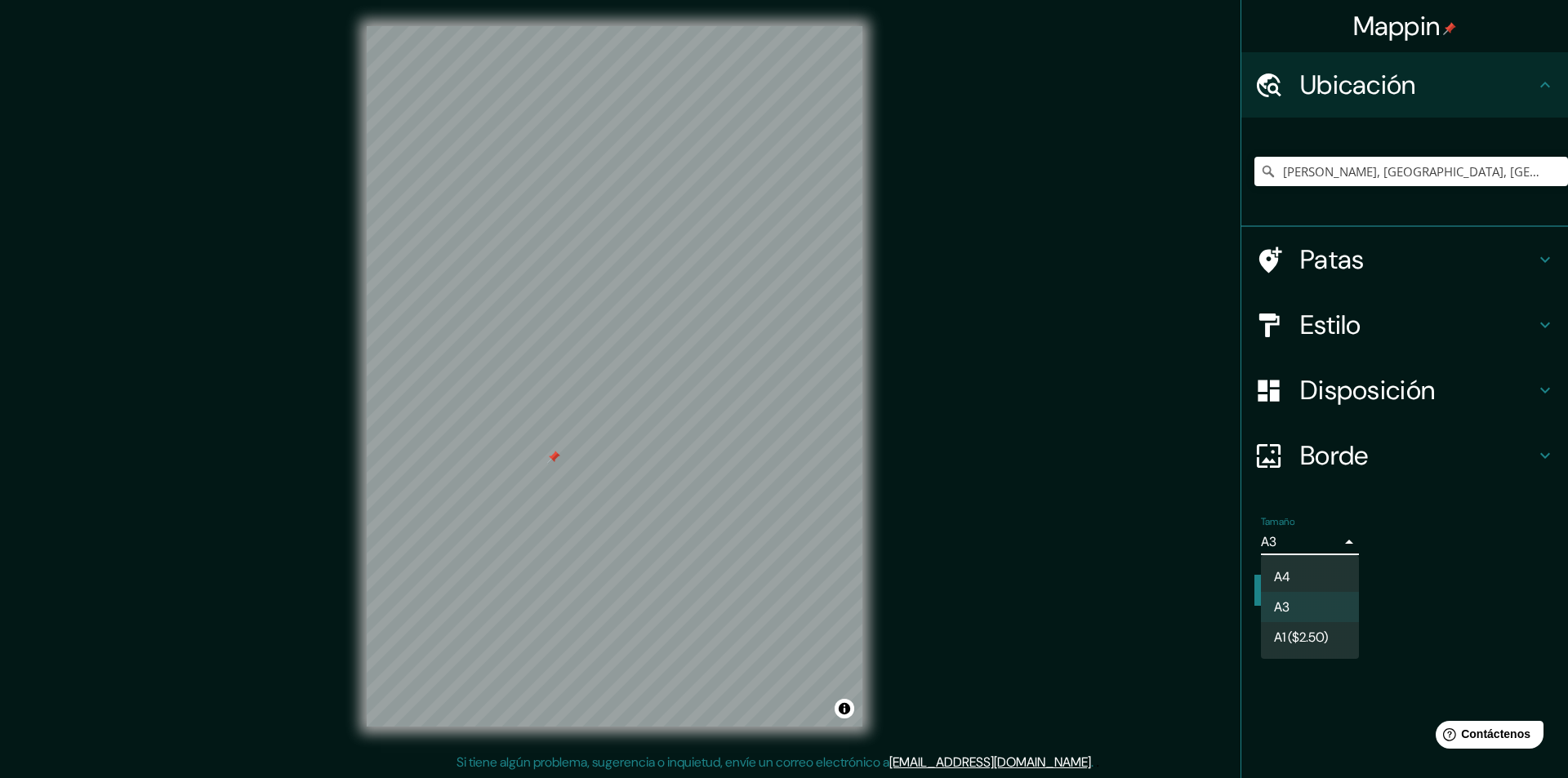
click at [1373, 717] on div at bounding box center [784, 389] width 1568 height 778
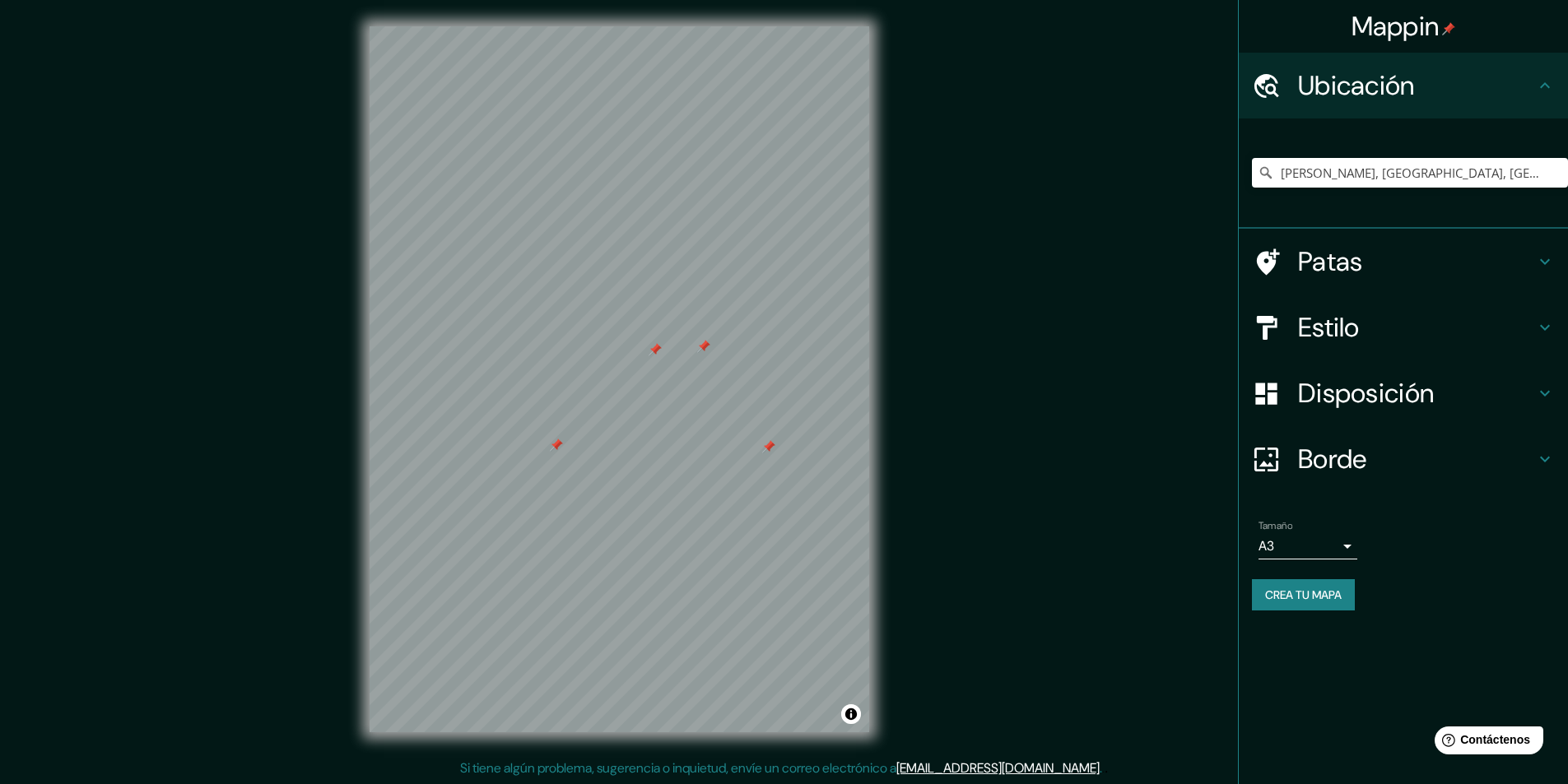
drag, startPoint x: 765, startPoint y: 443, endPoint x: 654, endPoint y: 353, distance: 142.9
click at [654, 353] on div at bounding box center [655, 349] width 13 height 13
click at [773, 443] on div at bounding box center [768, 446] width 13 height 13
click at [558, 451] on div at bounding box center [555, 444] width 13 height 13
click at [711, 353] on div at bounding box center [708, 349] width 13 height 13
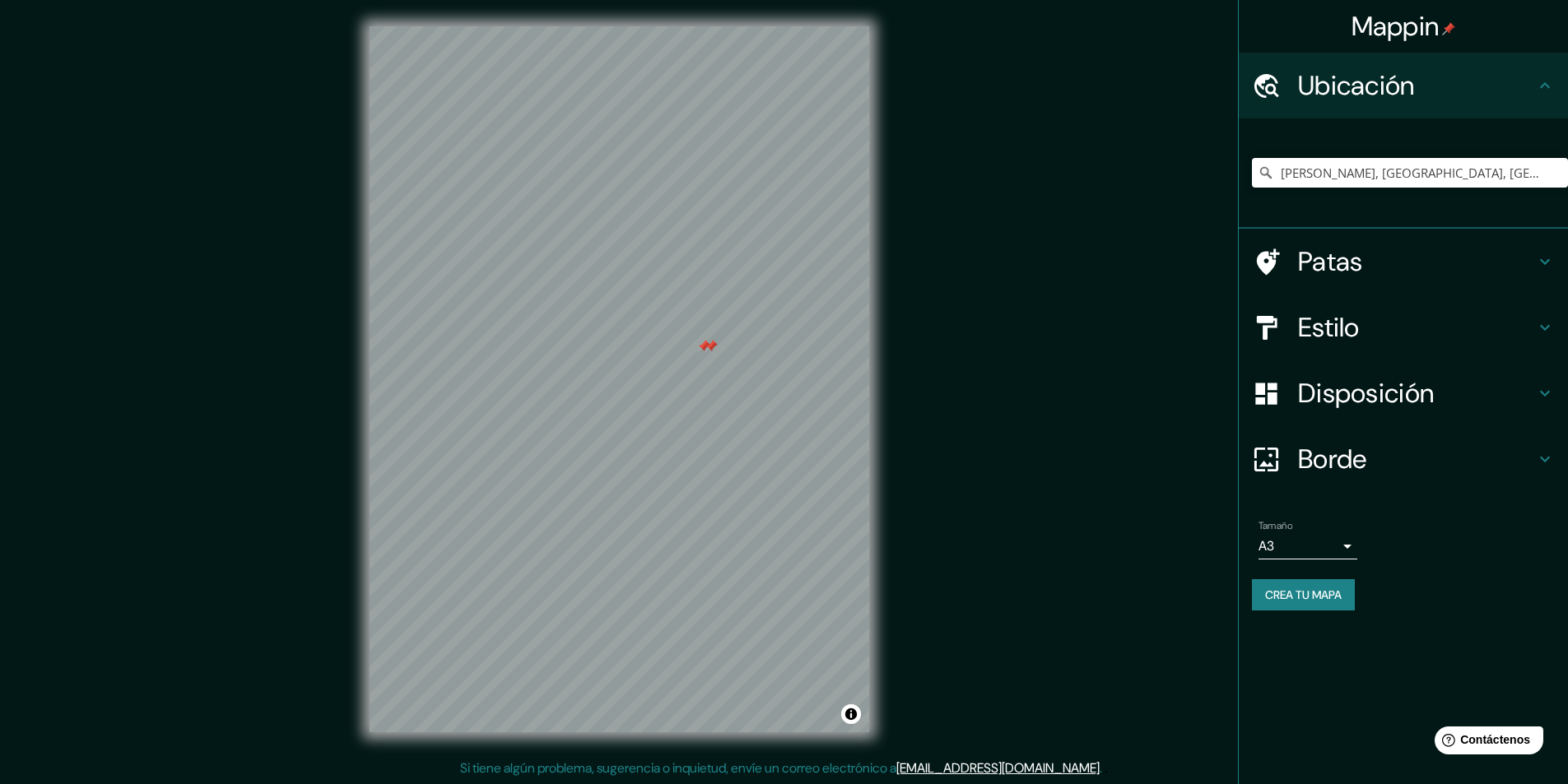
click at [710, 349] on div at bounding box center [710, 346] width 13 height 13
click at [703, 345] on div at bounding box center [703, 346] width 13 height 13
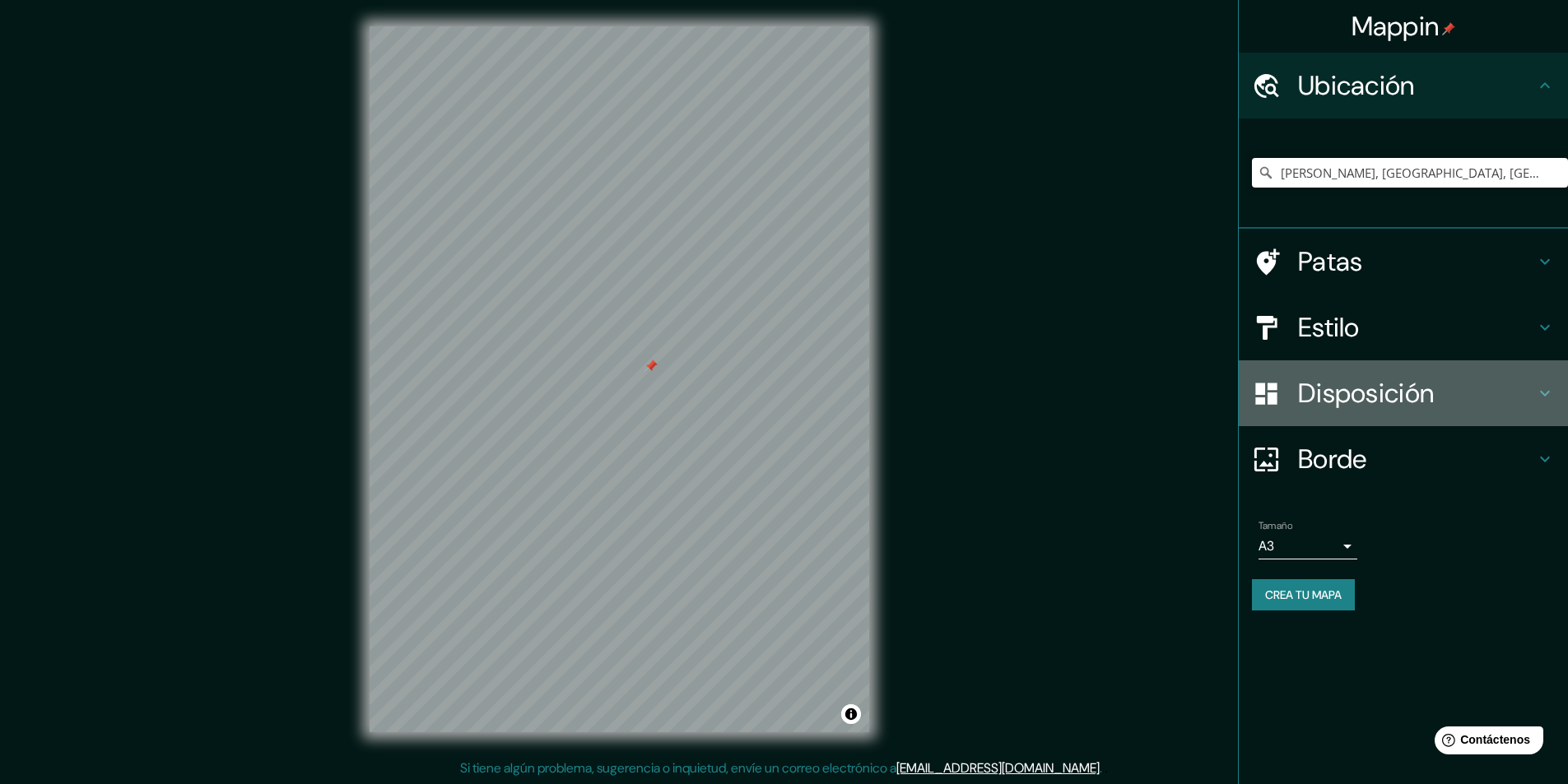
click at [1535, 386] on h4 "Disposición" at bounding box center [1416, 393] width 237 height 33
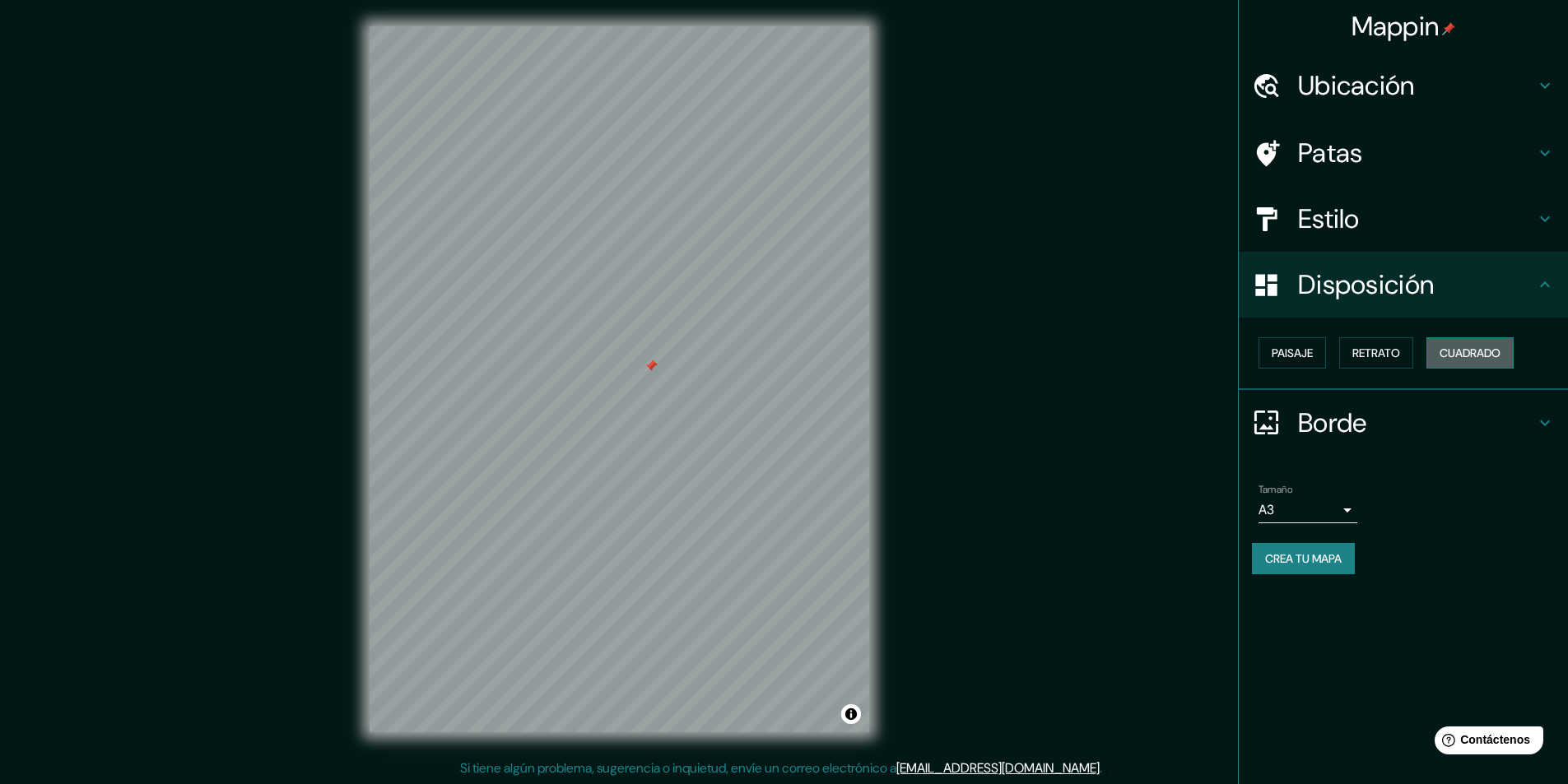
click at [1450, 343] on font "Cuadrado" at bounding box center [1470, 354] width 61 height 22
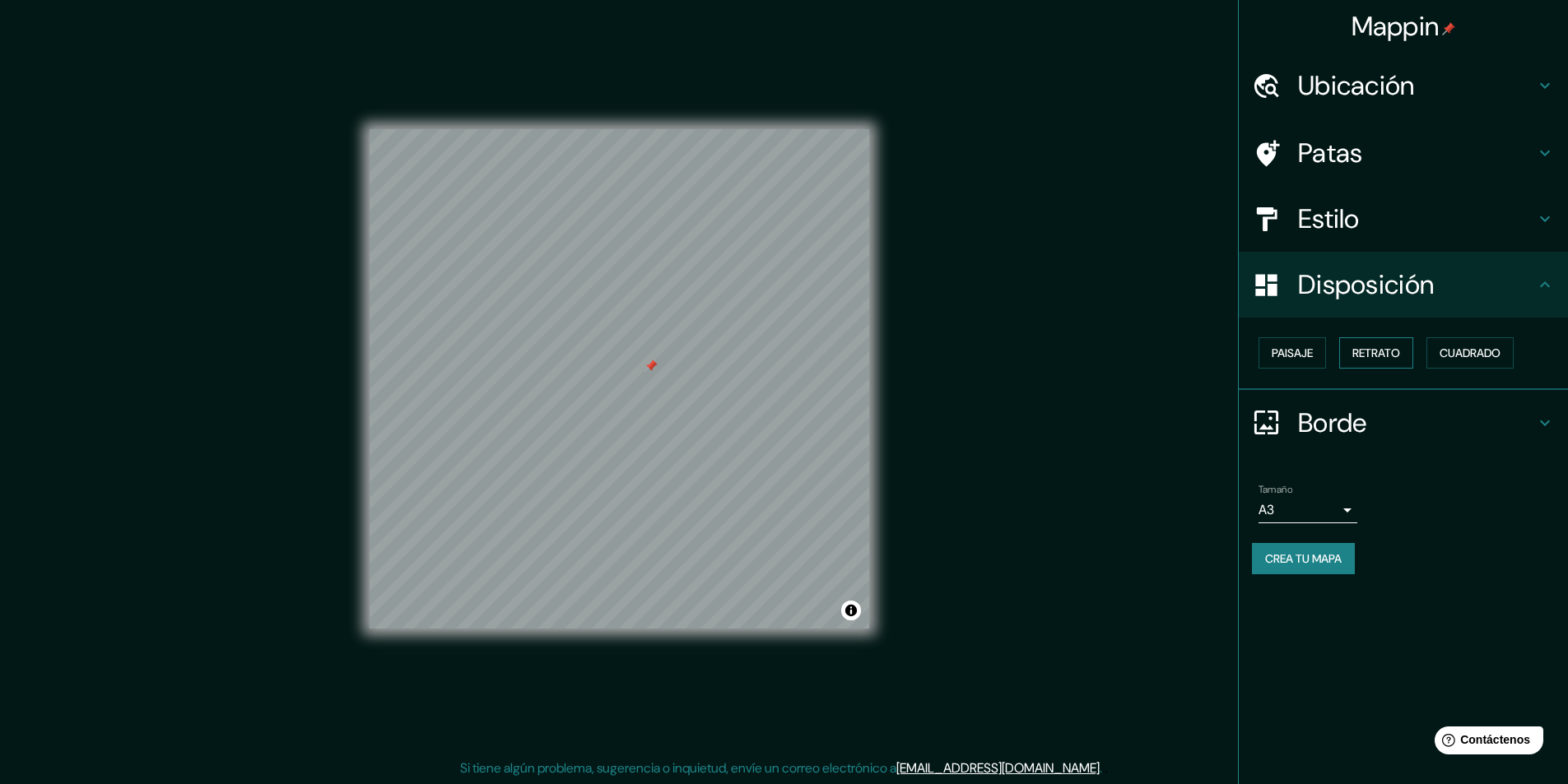
click at [1376, 359] on font "Retrato" at bounding box center [1376, 353] width 47 height 15
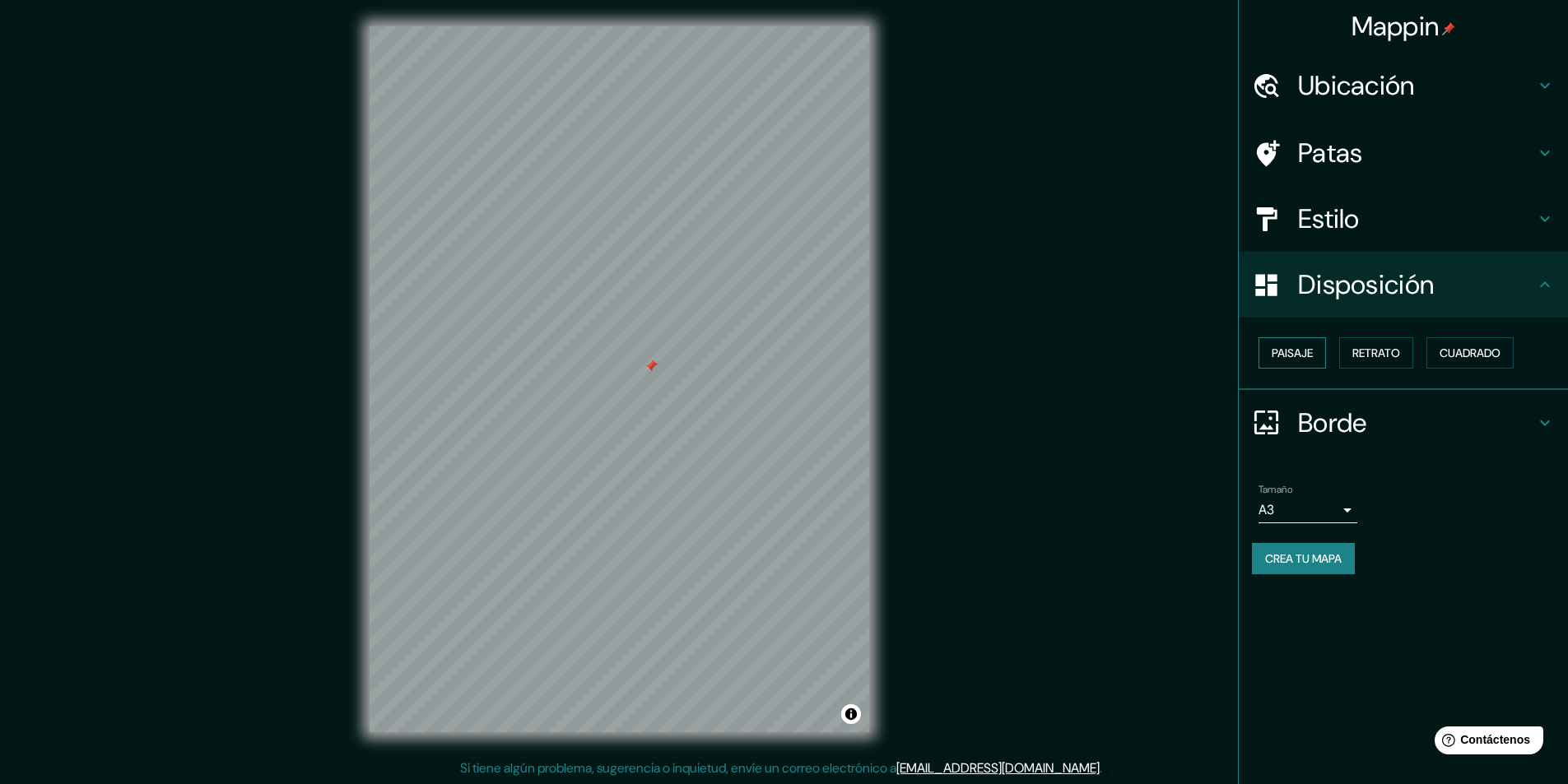
click at [1310, 362] on font "Paisaje" at bounding box center [1292, 354] width 41 height 22
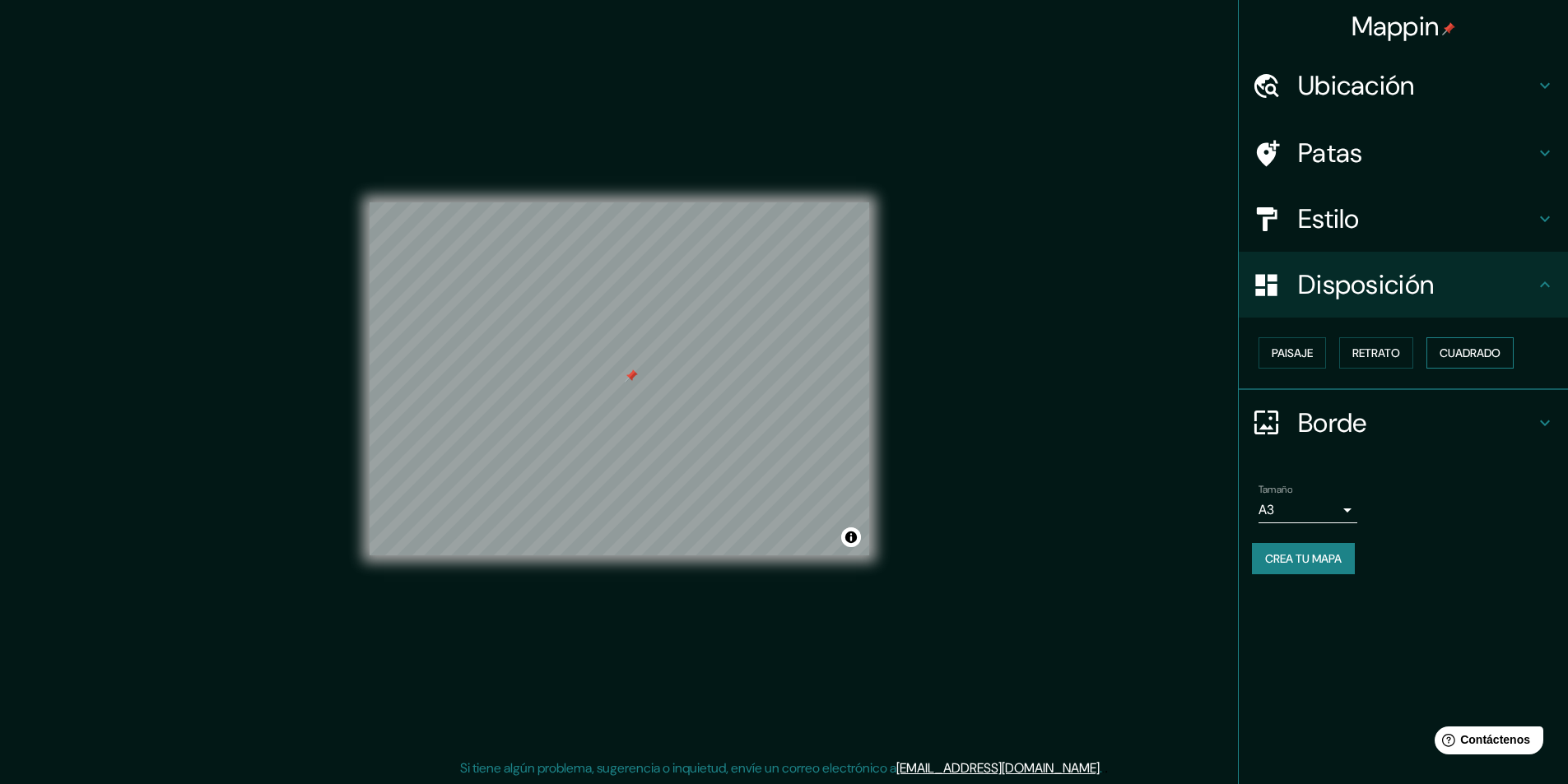
click at [1470, 352] on font "Cuadrado" at bounding box center [1470, 353] width 61 height 15
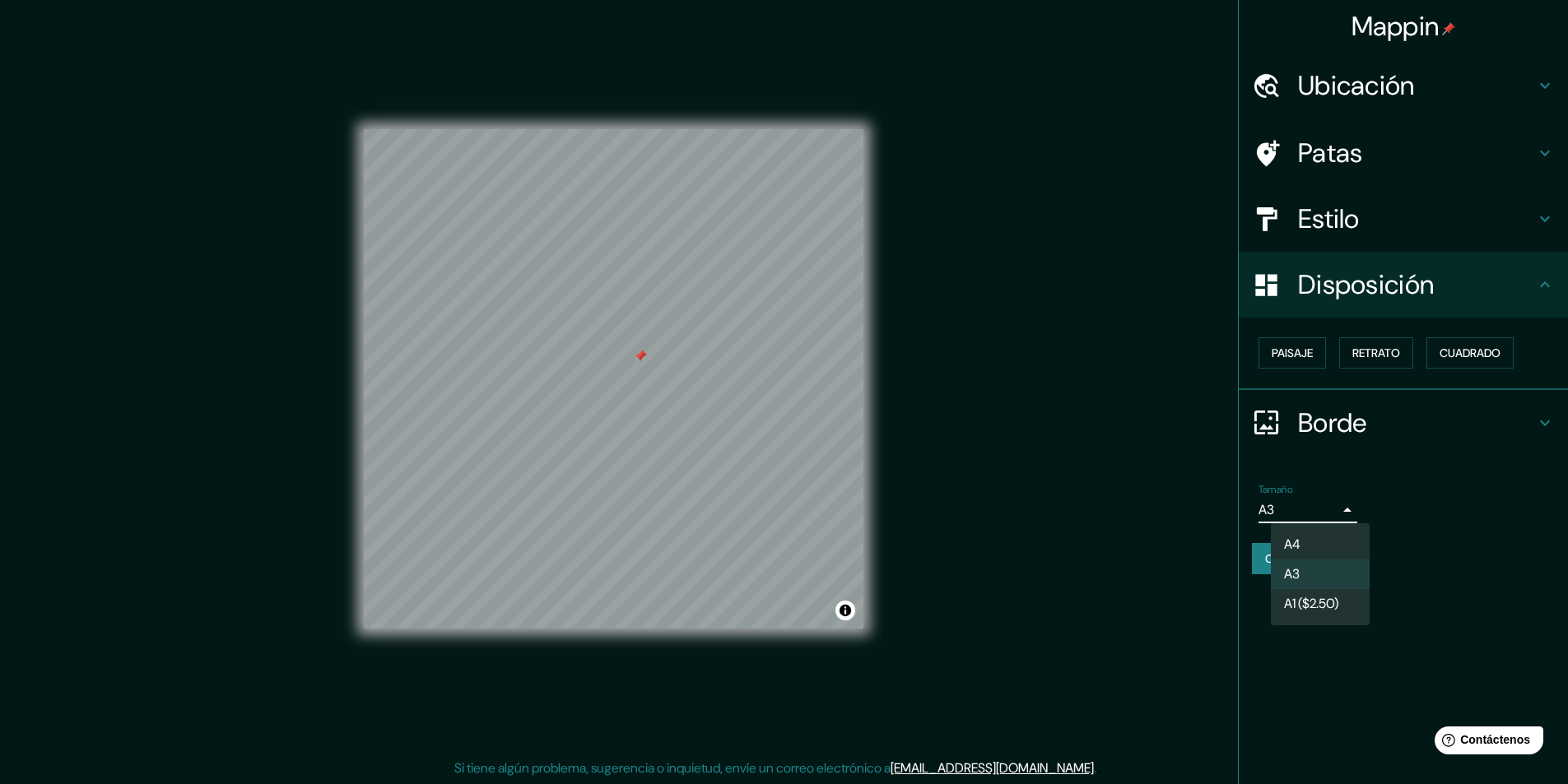
click at [1349, 516] on body "Mappin Ubicación Jesús María, Lima, Provincia de Lima, Perú Jesús María Lima, P…" at bounding box center [784, 392] width 1568 height 784
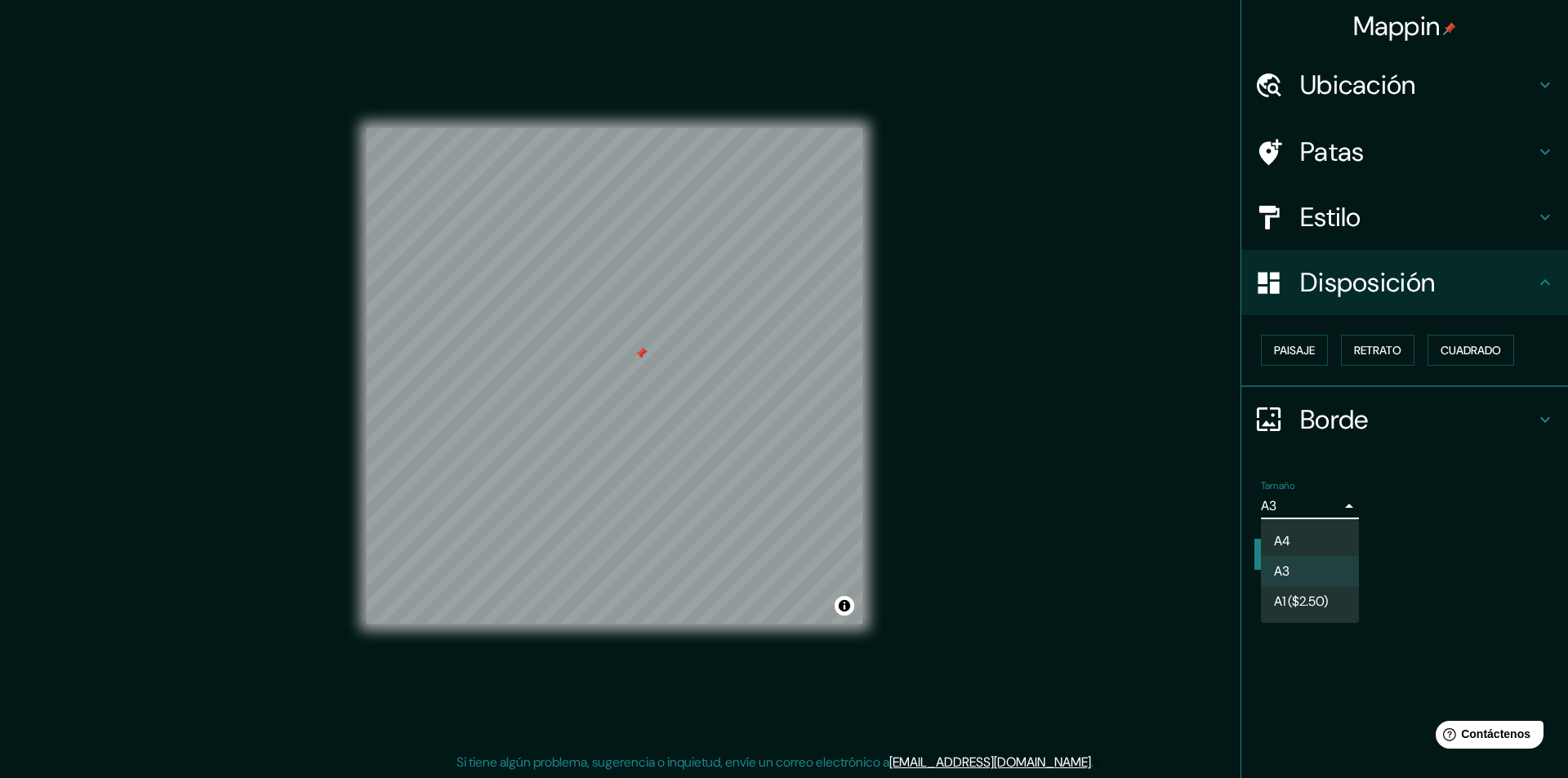
click at [1402, 495] on div at bounding box center [784, 389] width 1568 height 778
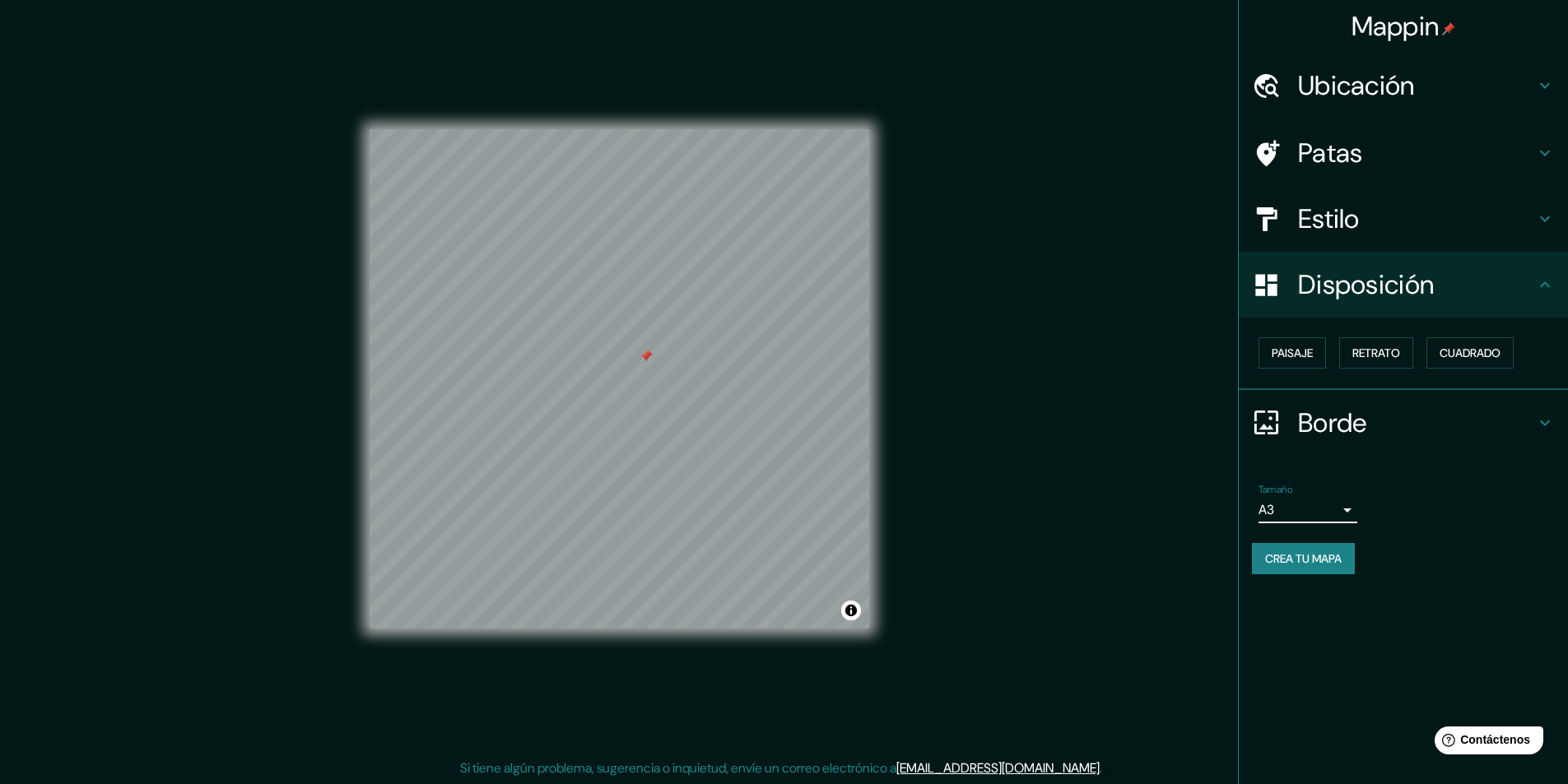
click at [1331, 503] on body "Mappin Ubicación Jesús María, Lima, Provincia de Lima, Perú Jesús María Lima, P…" at bounding box center [784, 392] width 1568 height 784
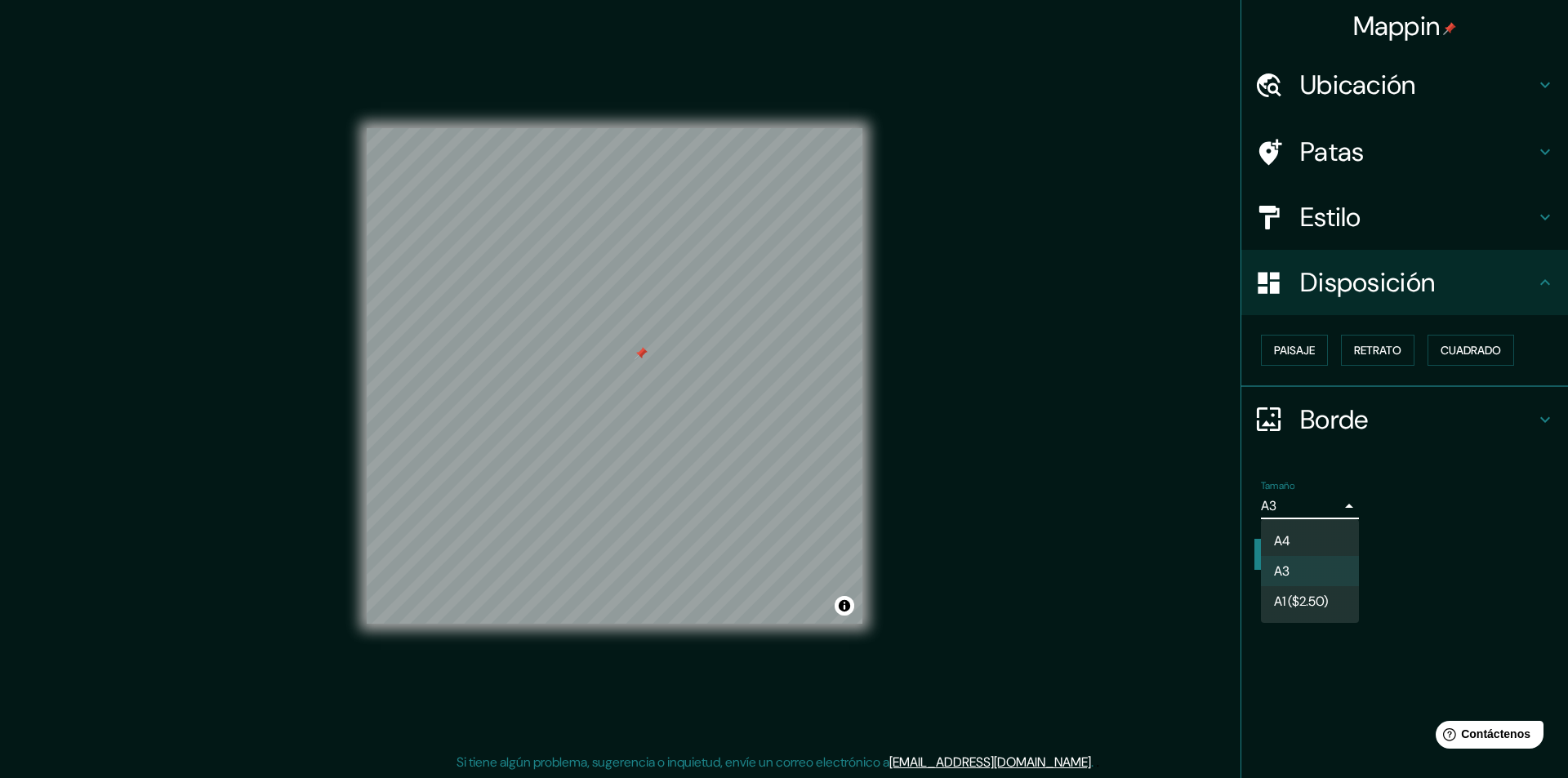
click at [1294, 535] on li "A4" at bounding box center [1310, 540] width 98 height 30
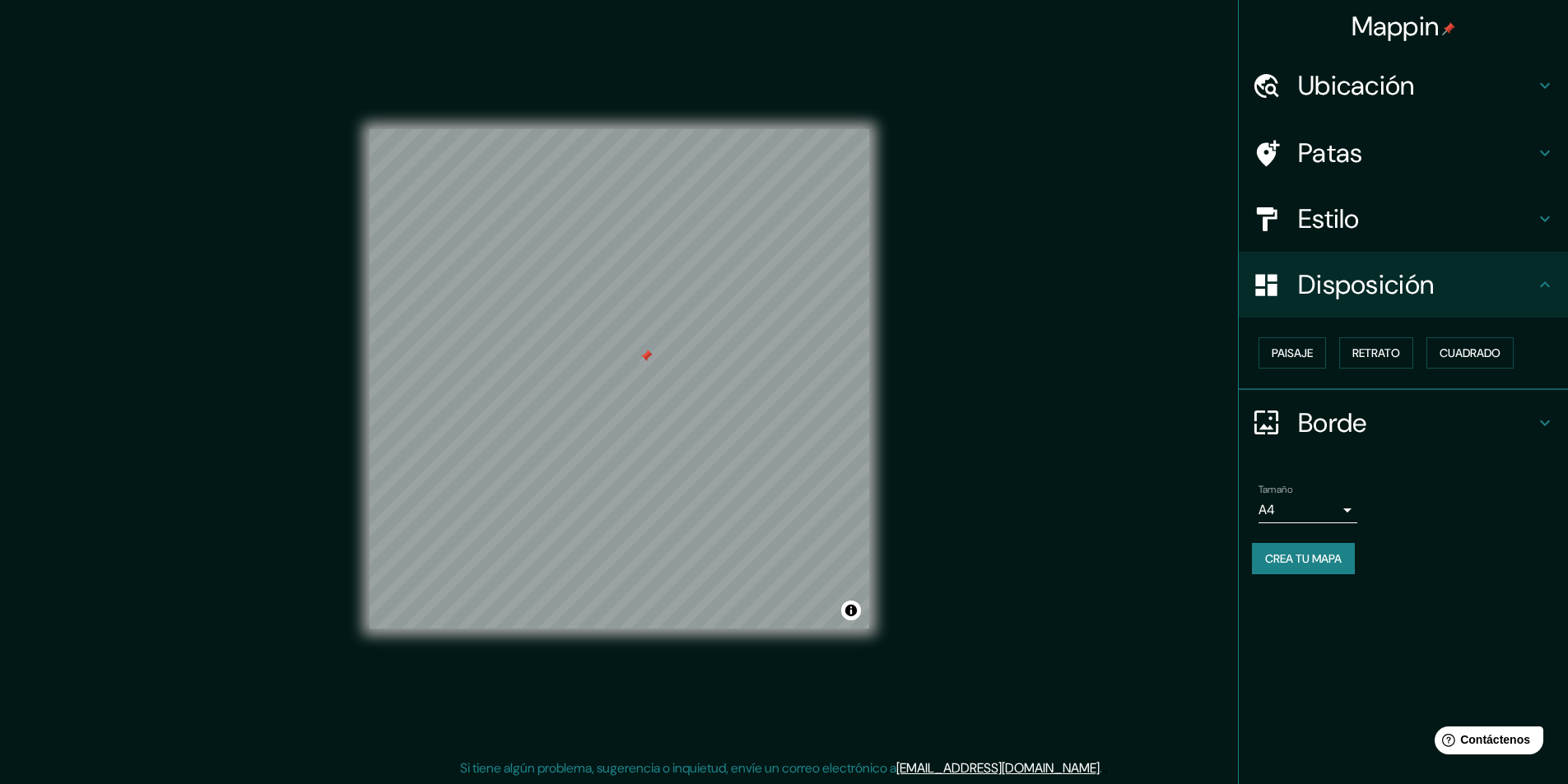
click at [1306, 523] on div "Tamaño A4 single" at bounding box center [1404, 503] width 303 height 52
click at [1293, 513] on body "Mappin Ubicación Jesús María, Lima, Provincia de Lima, Perú Jesús María Lima, P…" at bounding box center [784, 392] width 1568 height 784
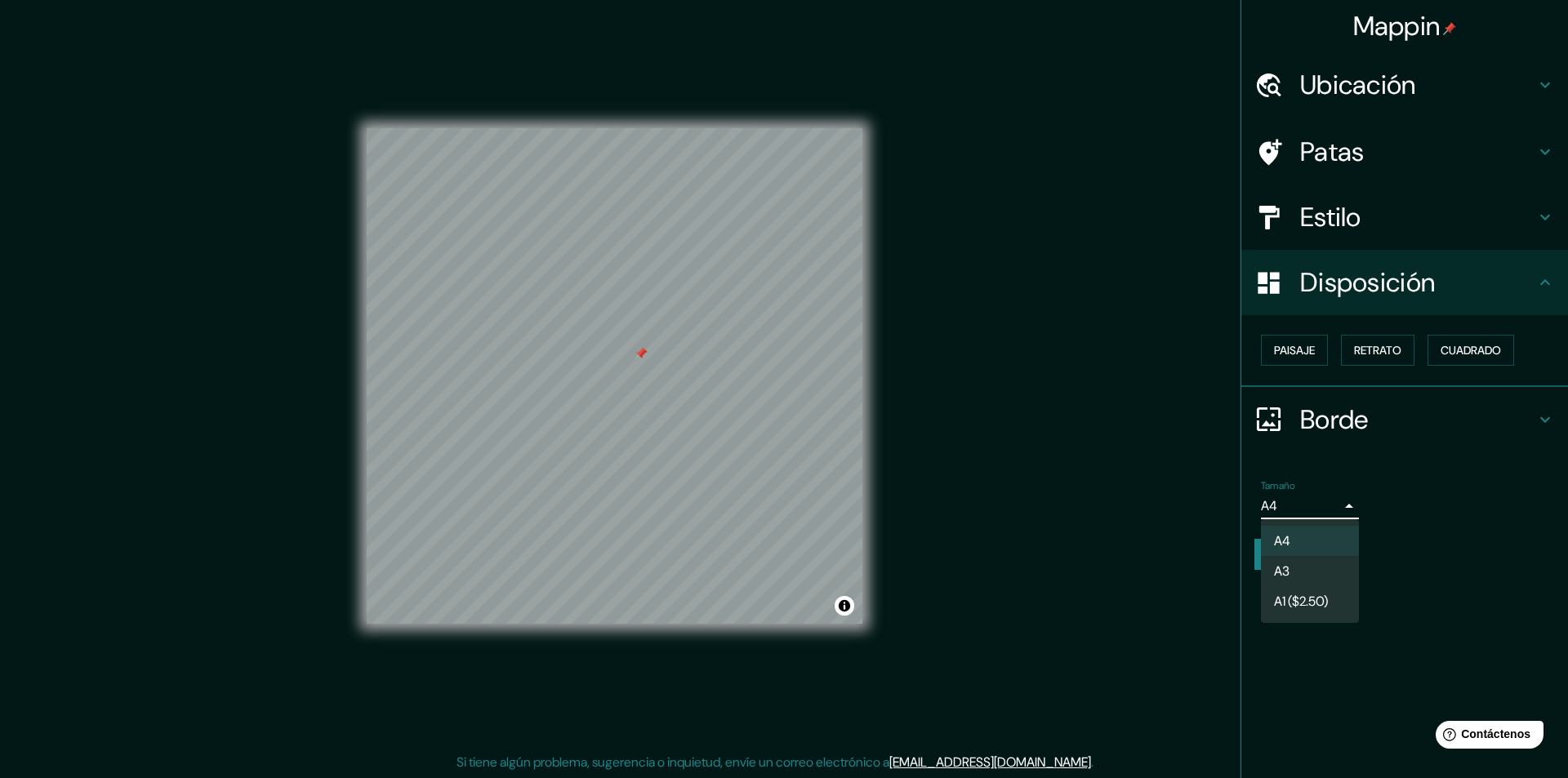
click at [1289, 570] on font "A3" at bounding box center [1283, 572] width 16 height 18
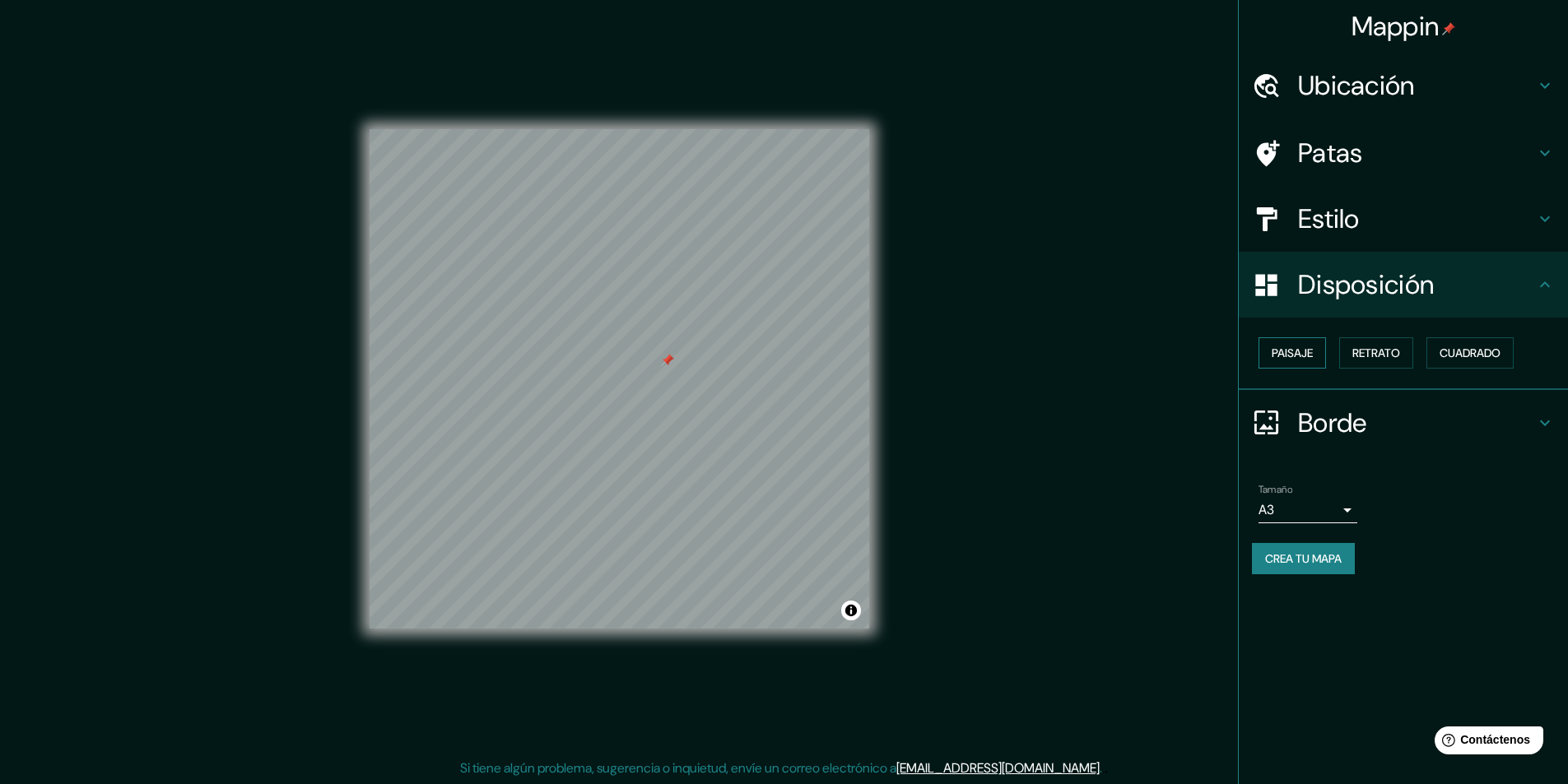
click at [1321, 354] on button "Paisaje" at bounding box center [1292, 354] width 68 height 32
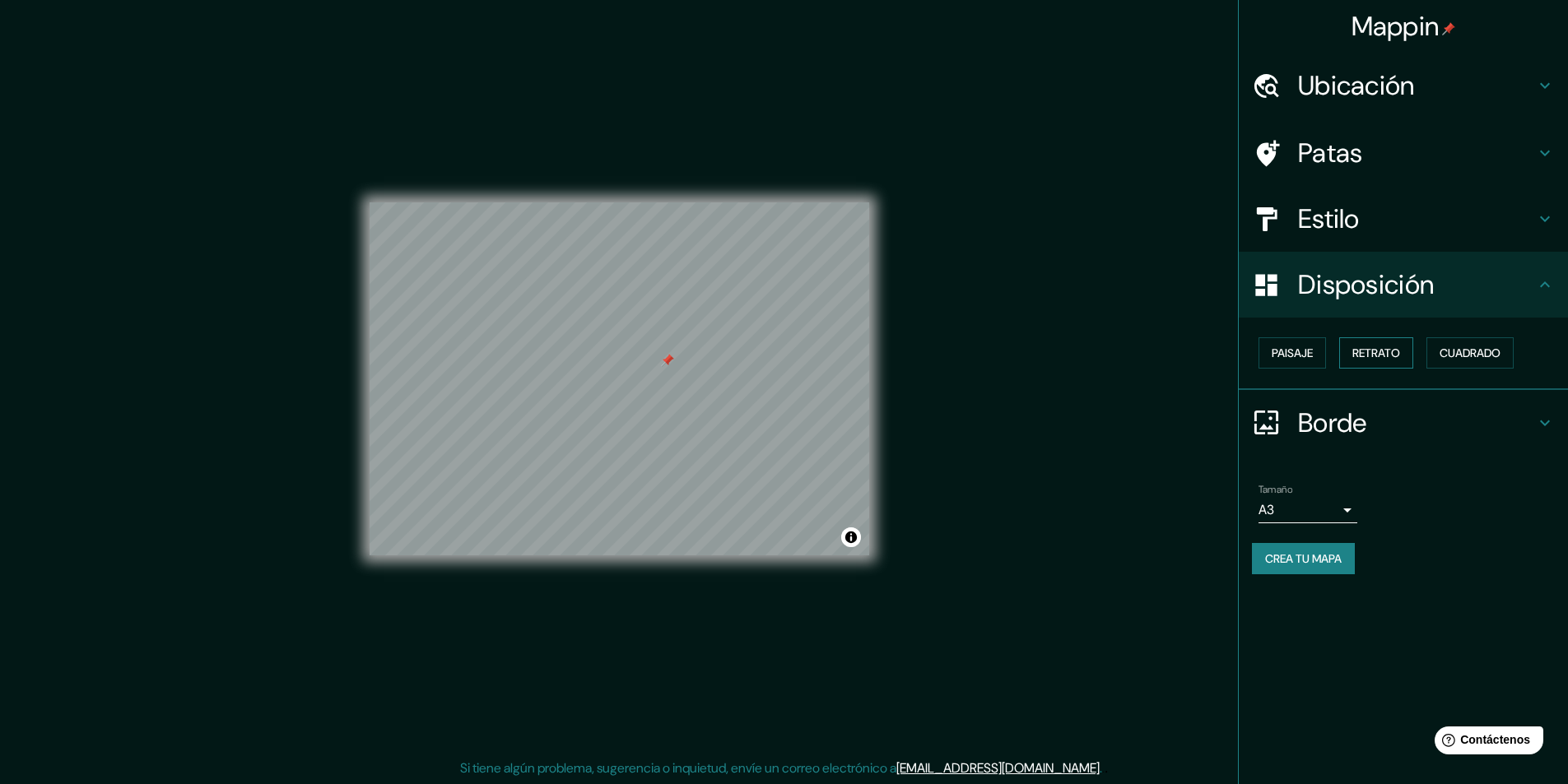
click at [1363, 353] on font "Retrato" at bounding box center [1376, 353] width 47 height 15
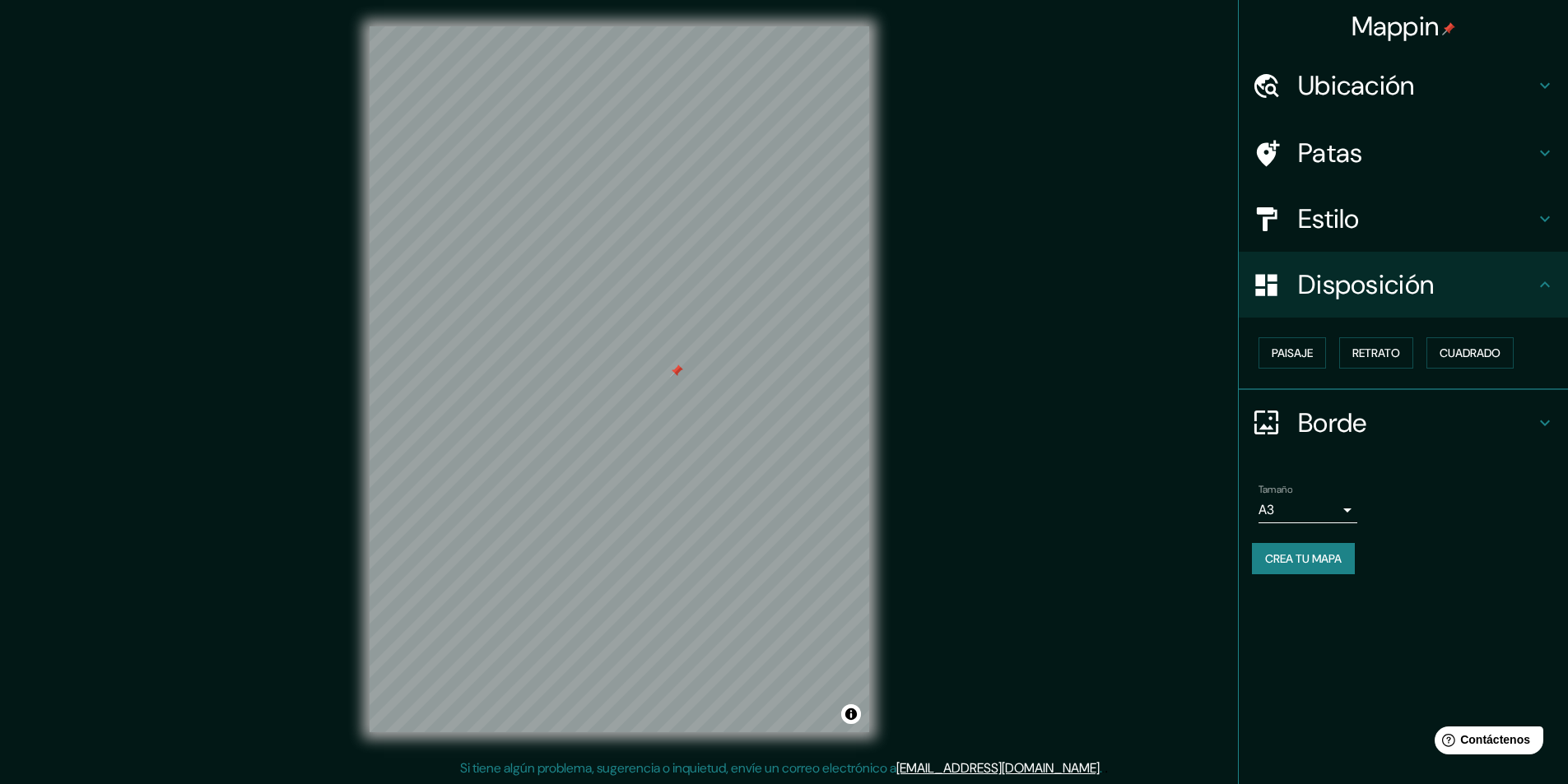
click at [673, 377] on div at bounding box center [676, 370] width 13 height 13
click at [1348, 212] on font "Estilo" at bounding box center [1329, 219] width 62 height 34
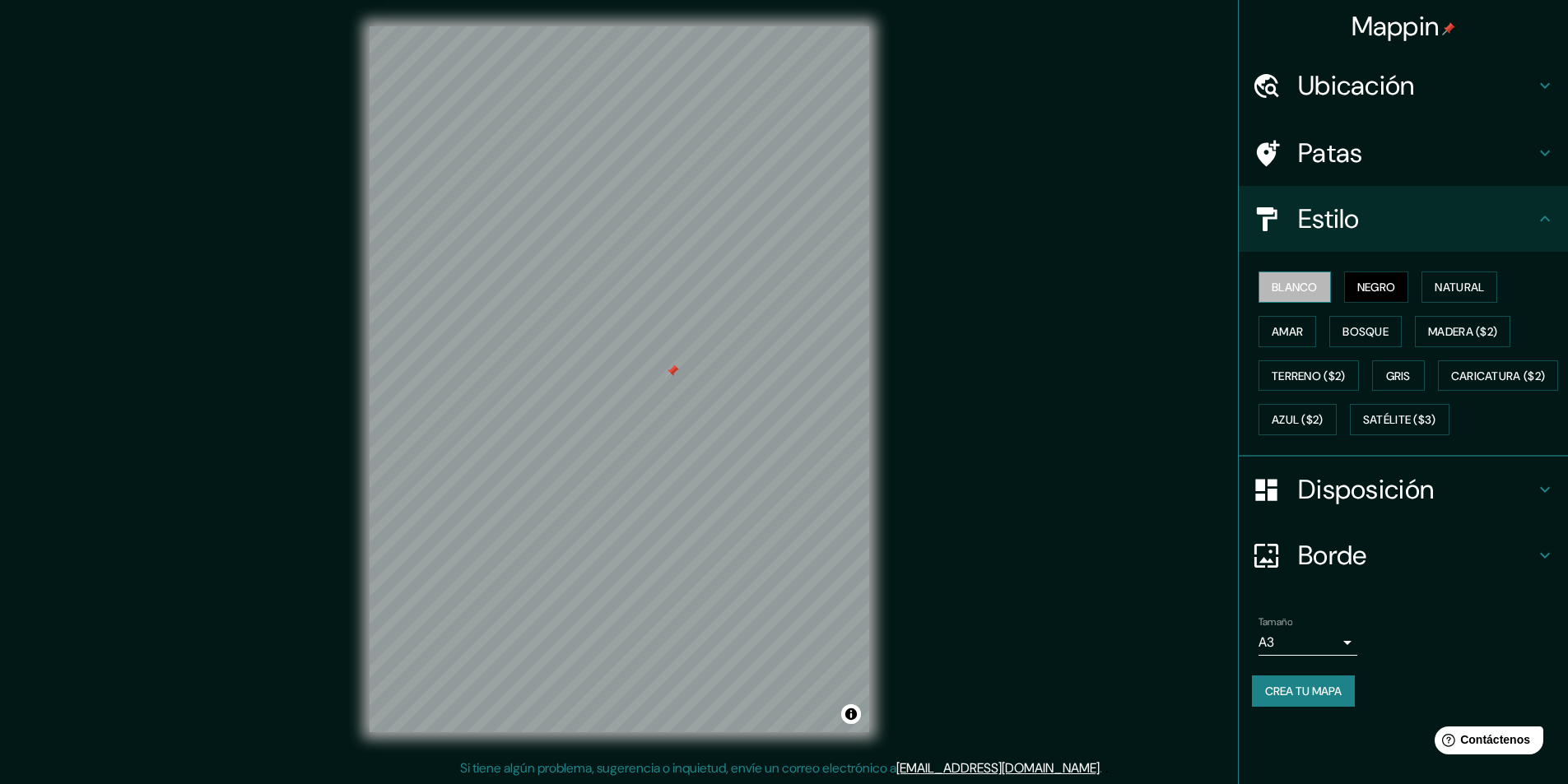
click at [1289, 288] on font "Blanco" at bounding box center [1294, 287] width 46 height 15
click at [1349, 285] on button "Negro" at bounding box center [1377, 288] width 65 height 32
click at [1305, 291] on font "Blanco" at bounding box center [1294, 287] width 46 height 15
click at [1546, 153] on icon at bounding box center [1545, 153] width 20 height 20
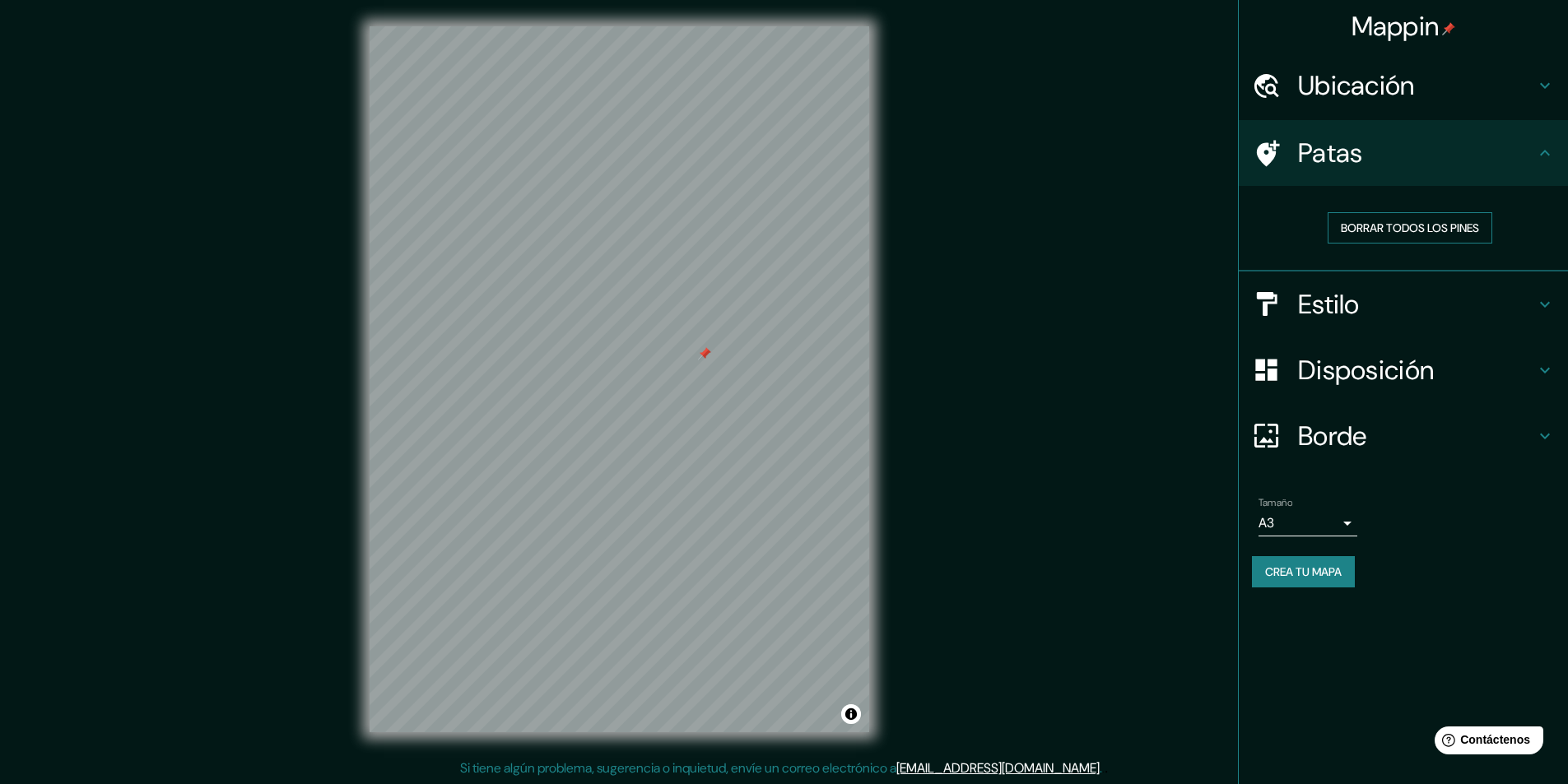
click at [1424, 237] on font "Borrar todos los pines" at bounding box center [1409, 229] width 138 height 22
click at [1545, 156] on icon at bounding box center [1545, 153] width 20 height 20
